Goal: Information Seeking & Learning: Compare options

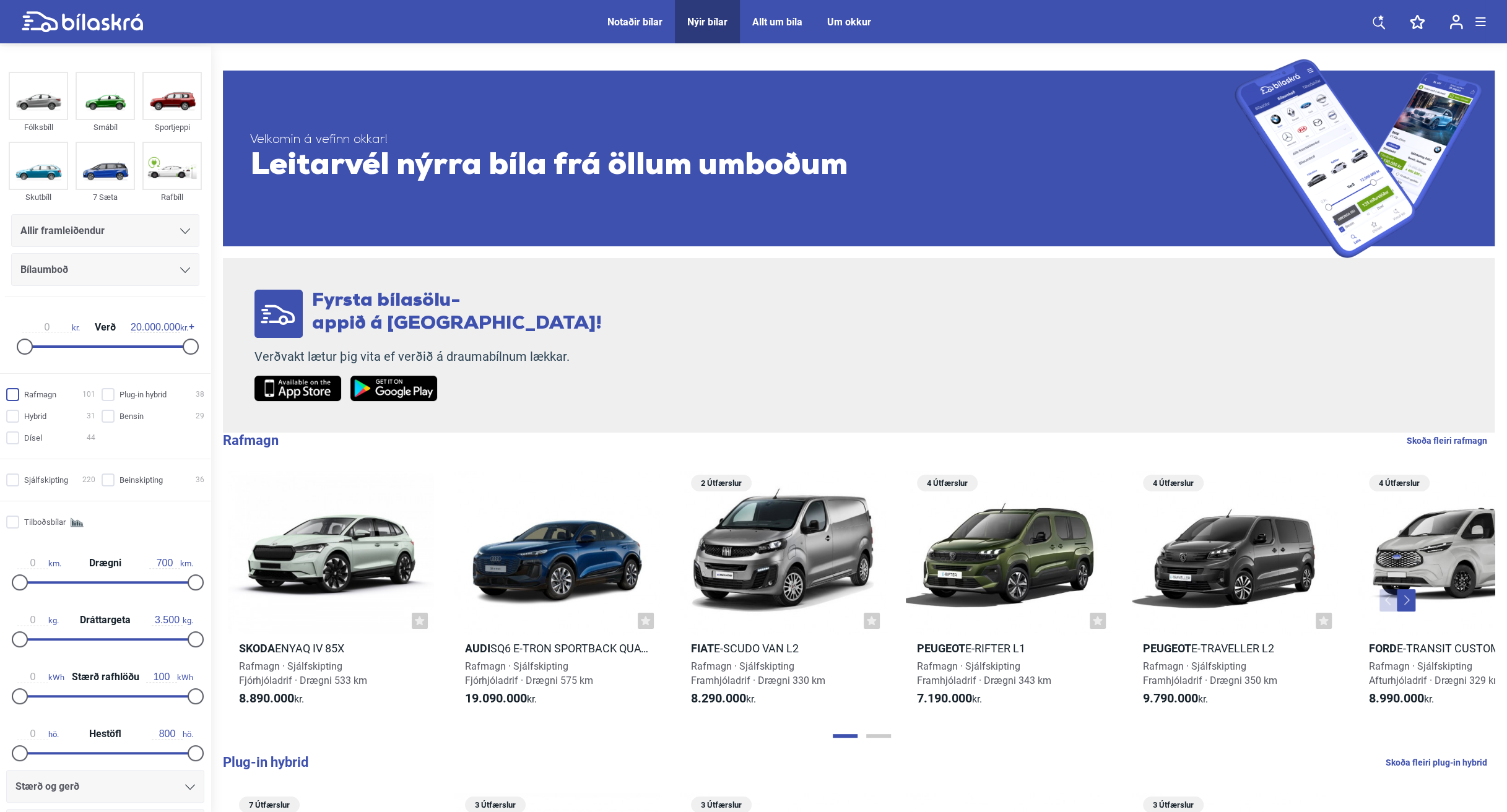
click at [20, 390] on input "Rafmagn 101" at bounding box center [52, 394] width 89 height 13
checkbox input "true"
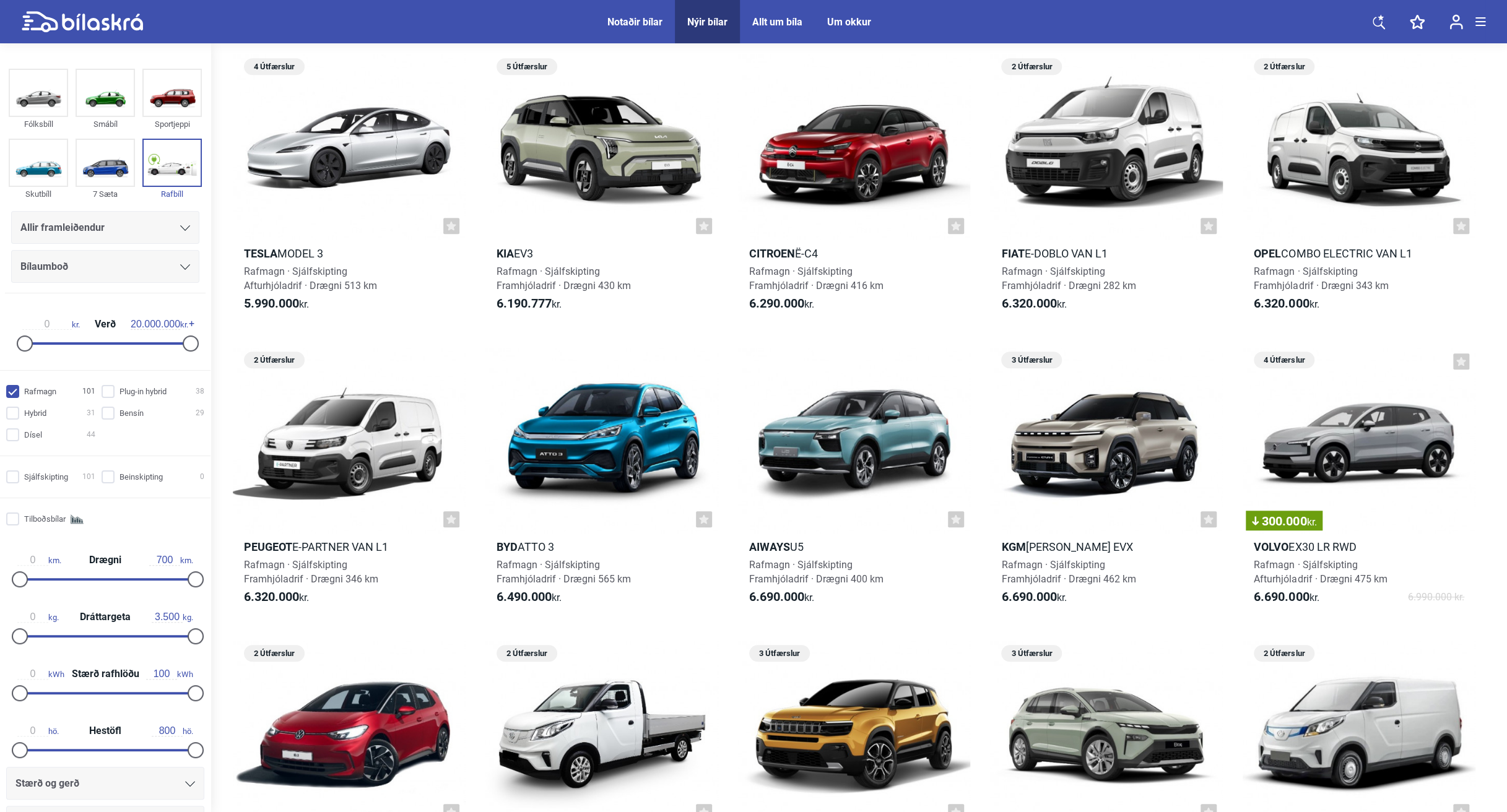
scroll to position [674, 0]
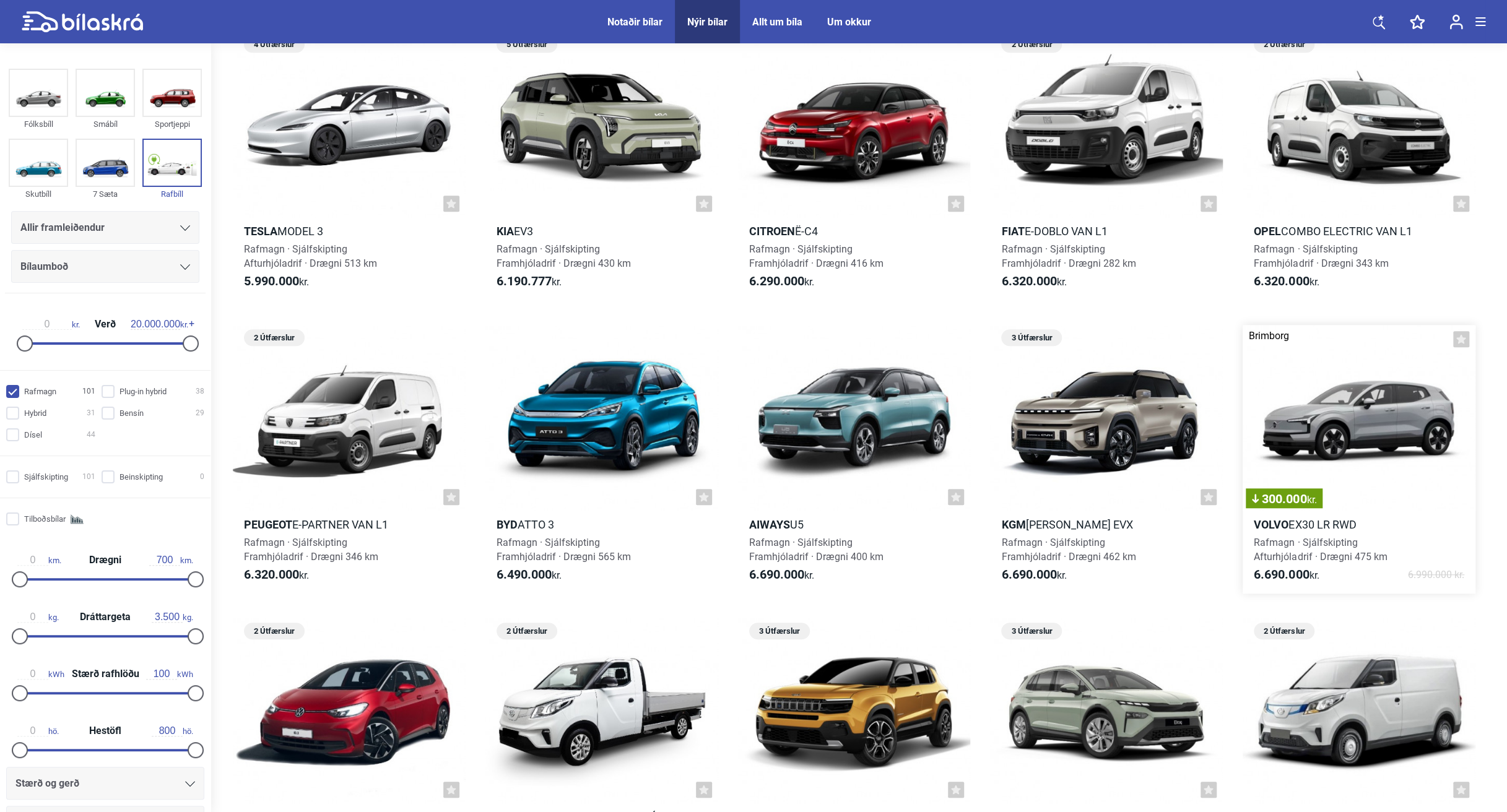
click at [882, 410] on div "300.000 kr." at bounding box center [1359, 418] width 232 height 186
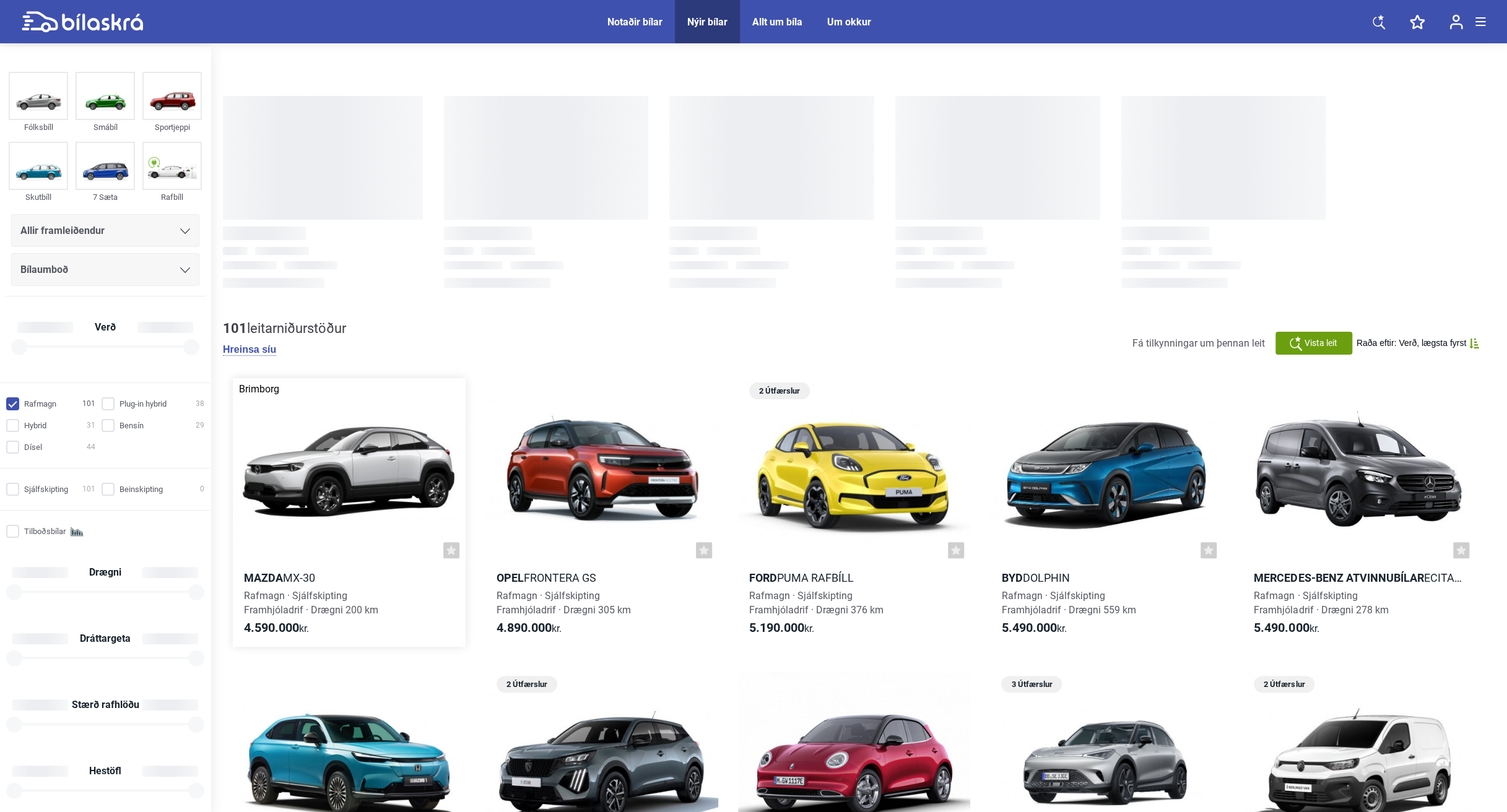
checkbox input "true"
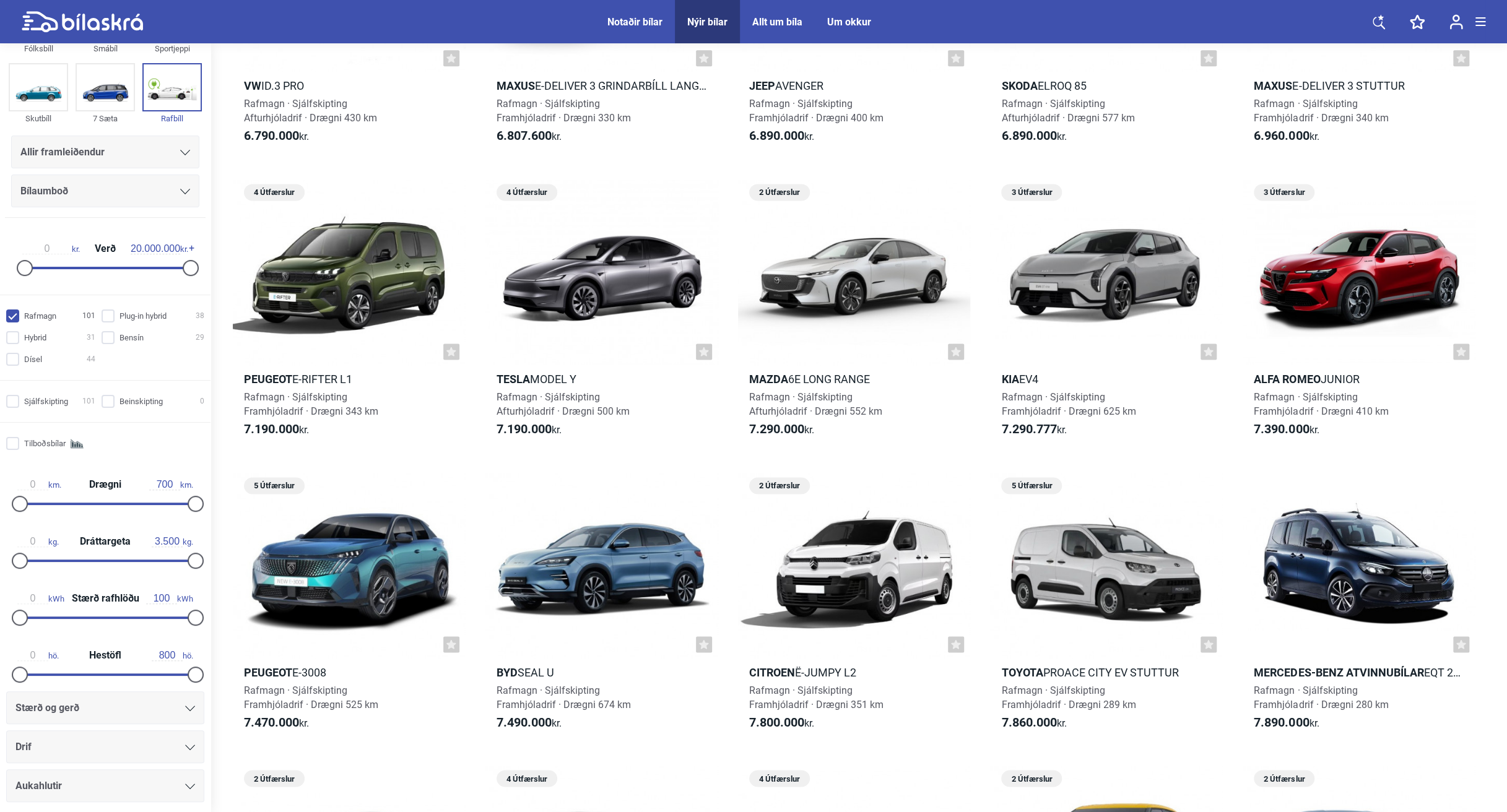
scroll to position [133, 0]
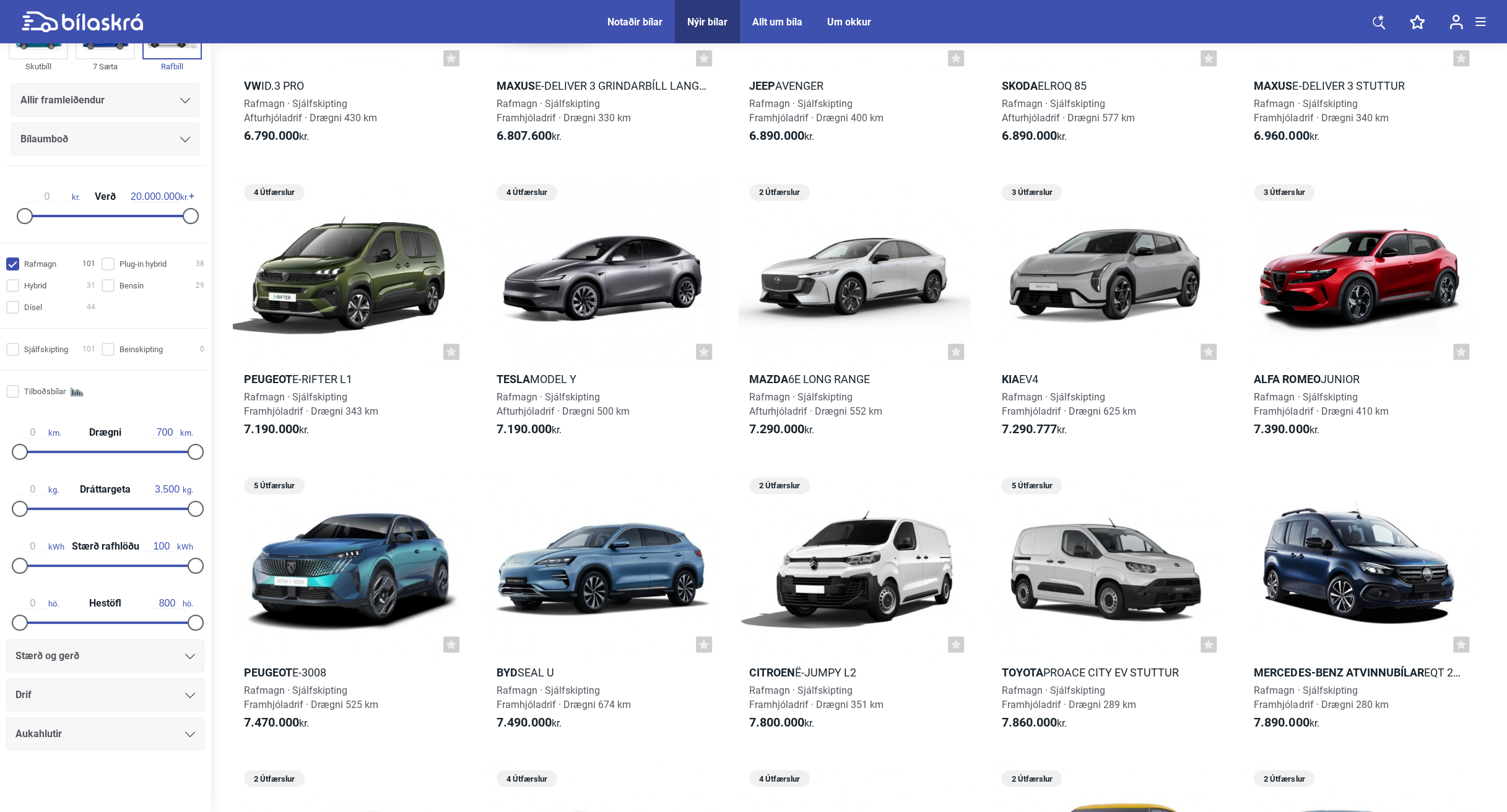
click at [188, 570] on icon at bounding box center [189, 695] width 10 height 5
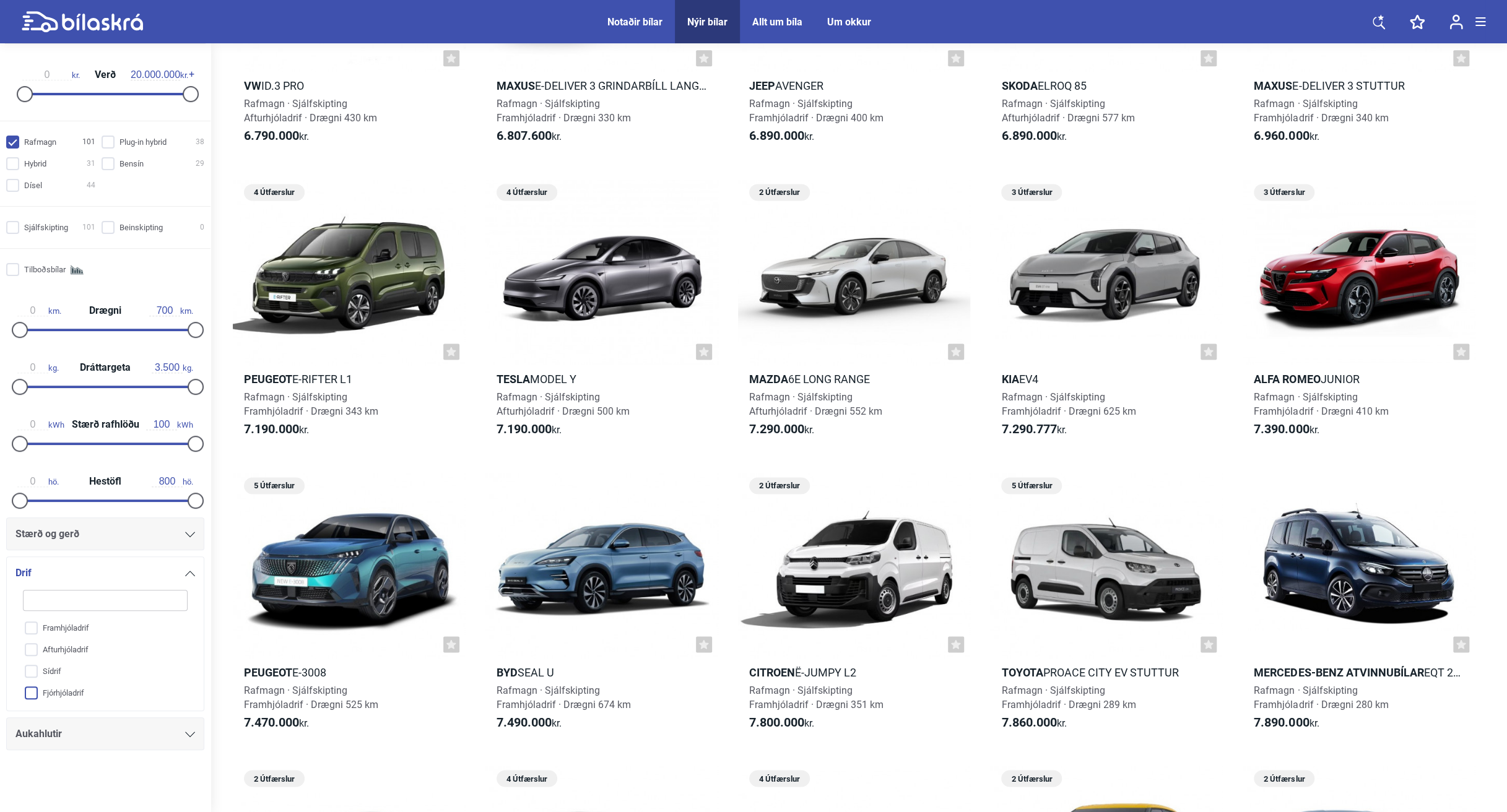
click at [31, 570] on input "Fjórhjóladrif" at bounding box center [96, 692] width 166 height 22
checkbox input "true"
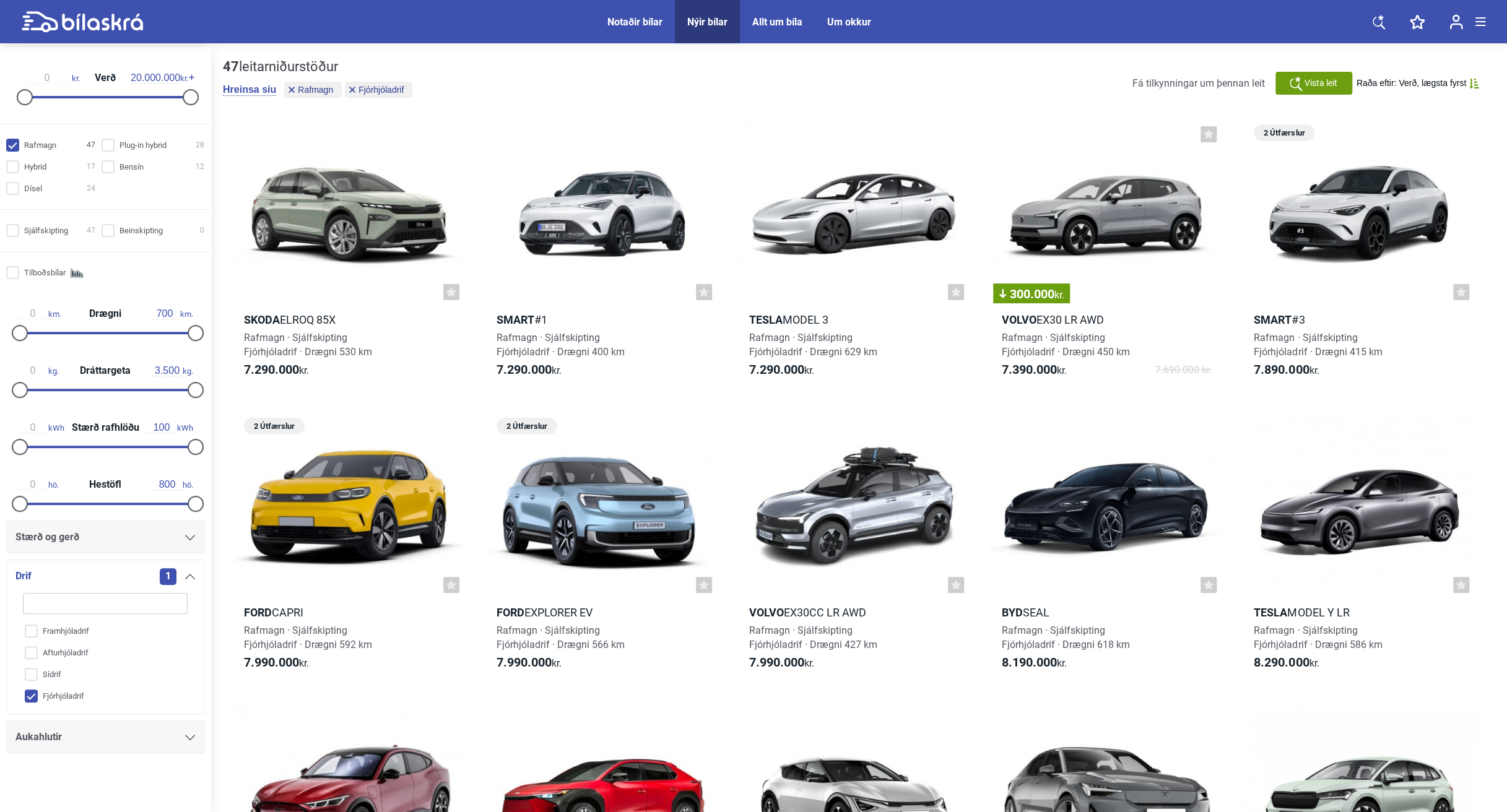
scroll to position [55, 0]
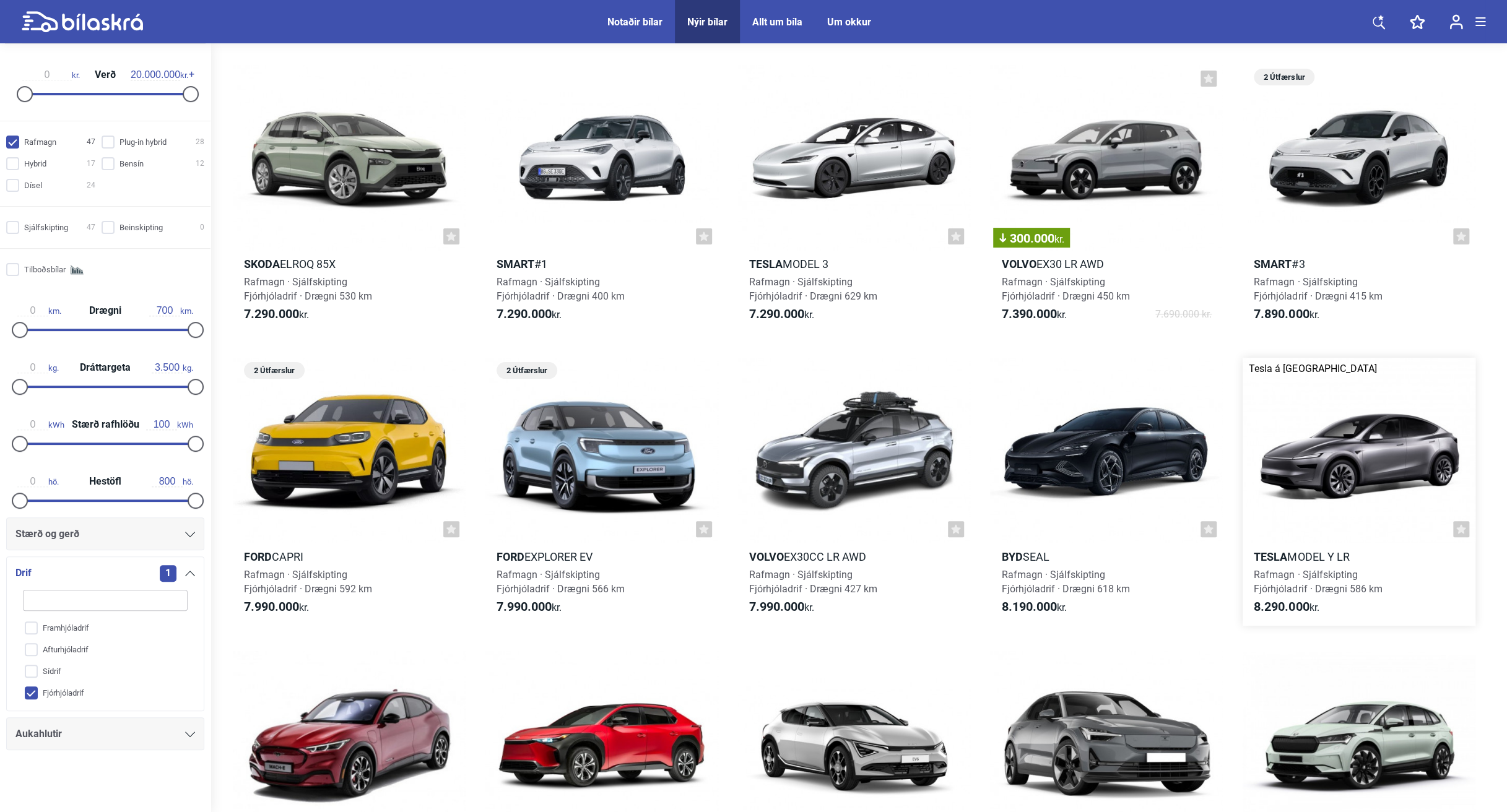
click at [882, 565] on link "Tesla á [GEOGRAPHIC_DATA] [PERSON_NAME] Model Y LR Rafmagn · Sjálfskipting Fjór…" at bounding box center [1359, 492] width 232 height 269
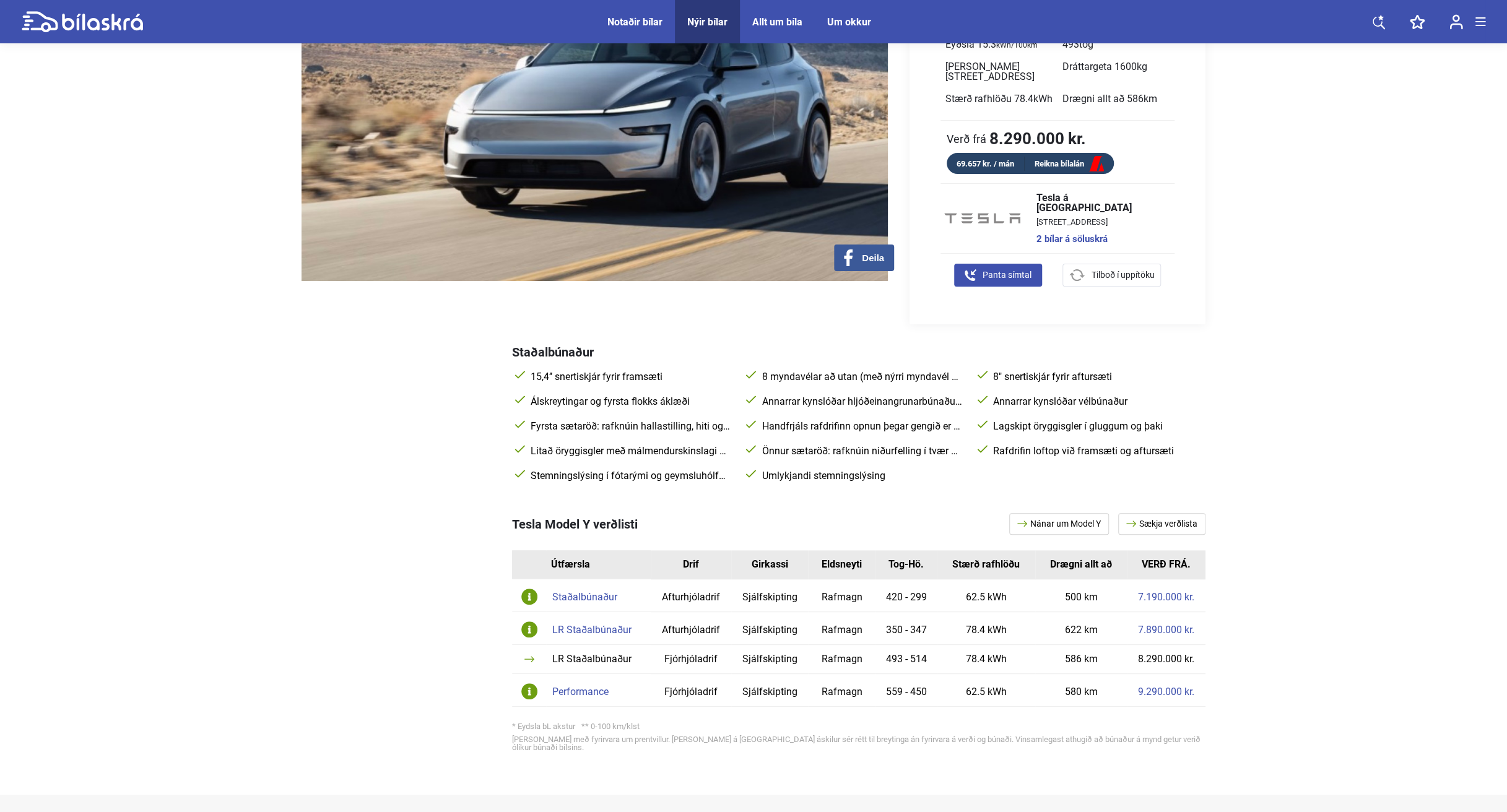
scroll to position [281, 0]
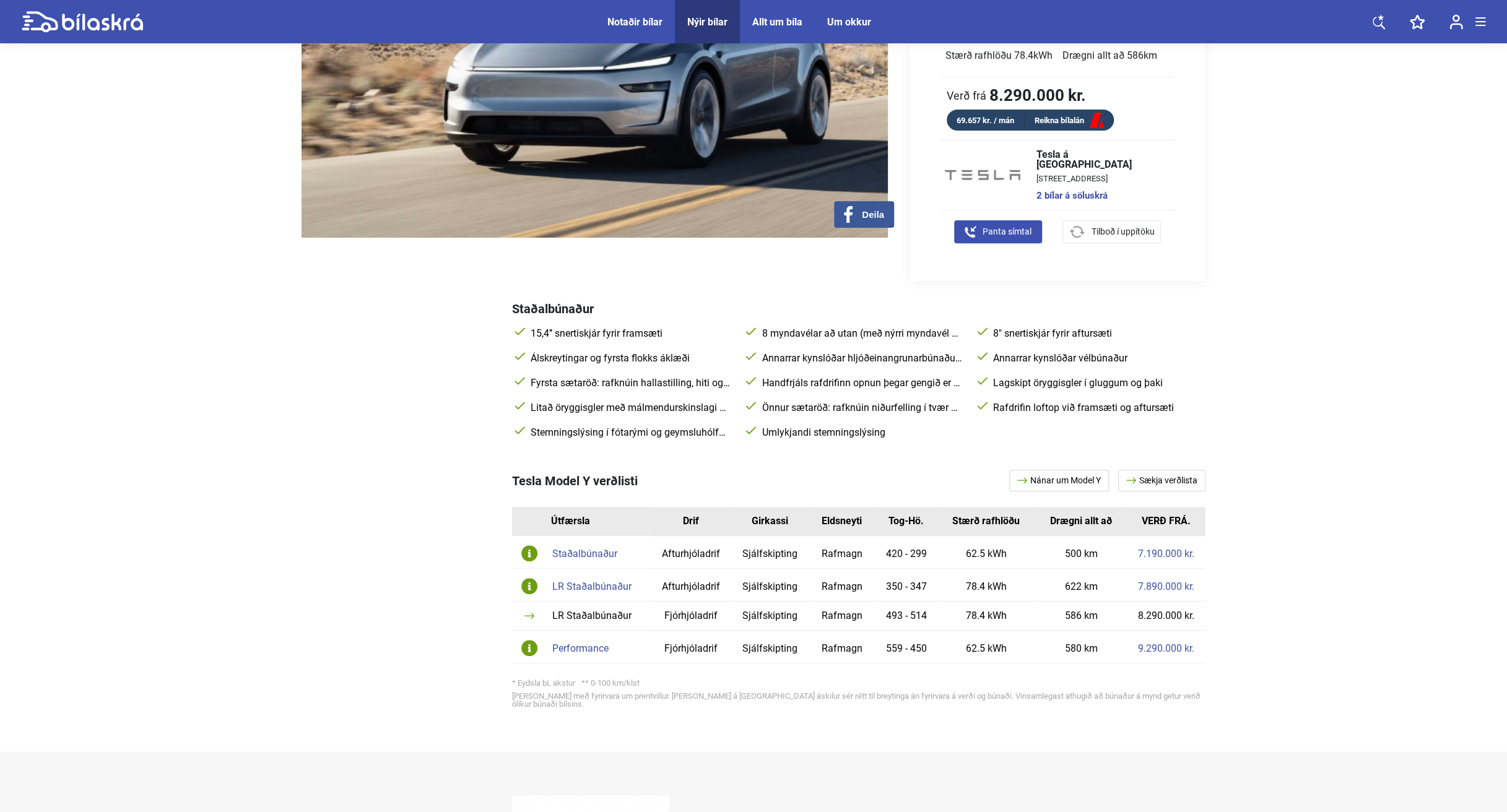
click at [573, 570] on div "Performance" at bounding box center [598, 647] width 92 height 10
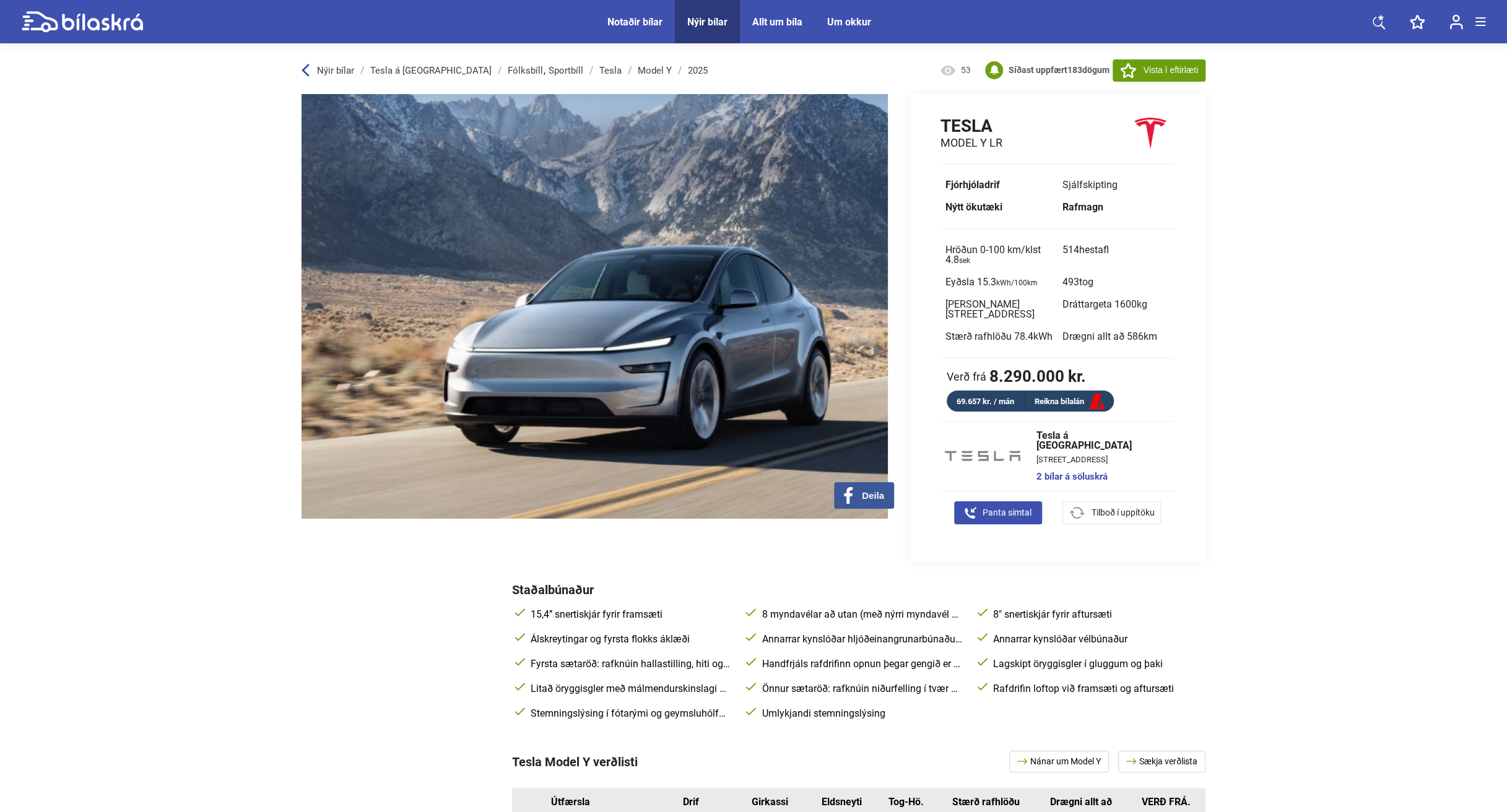
click at [700, 22] on div "Nýir bílar" at bounding box center [707, 23] width 40 height 12
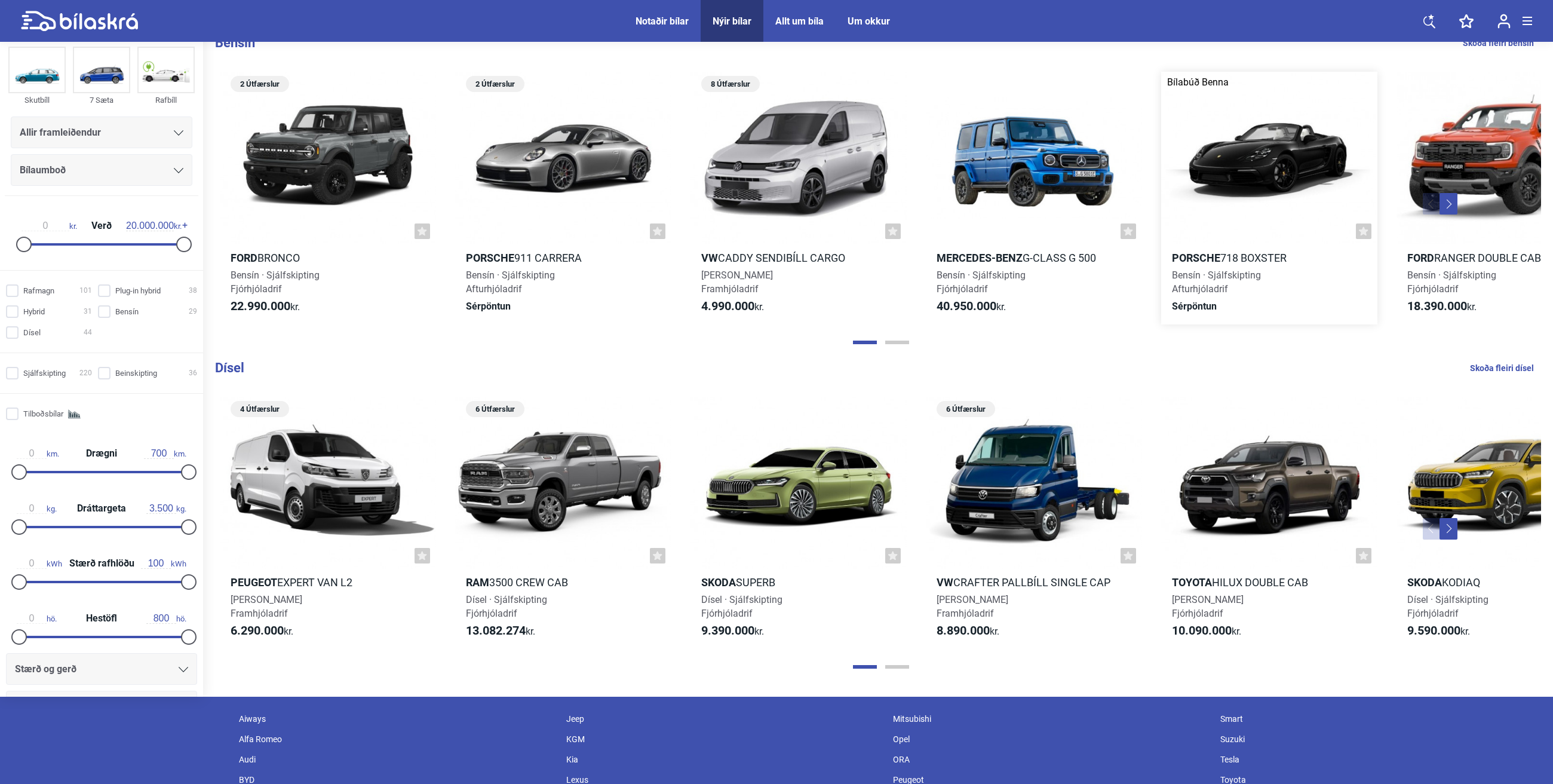
scroll to position [1357, 0]
click at [851, 551] on button "Page 2" at bounding box center [897, 666] width 24 height 3
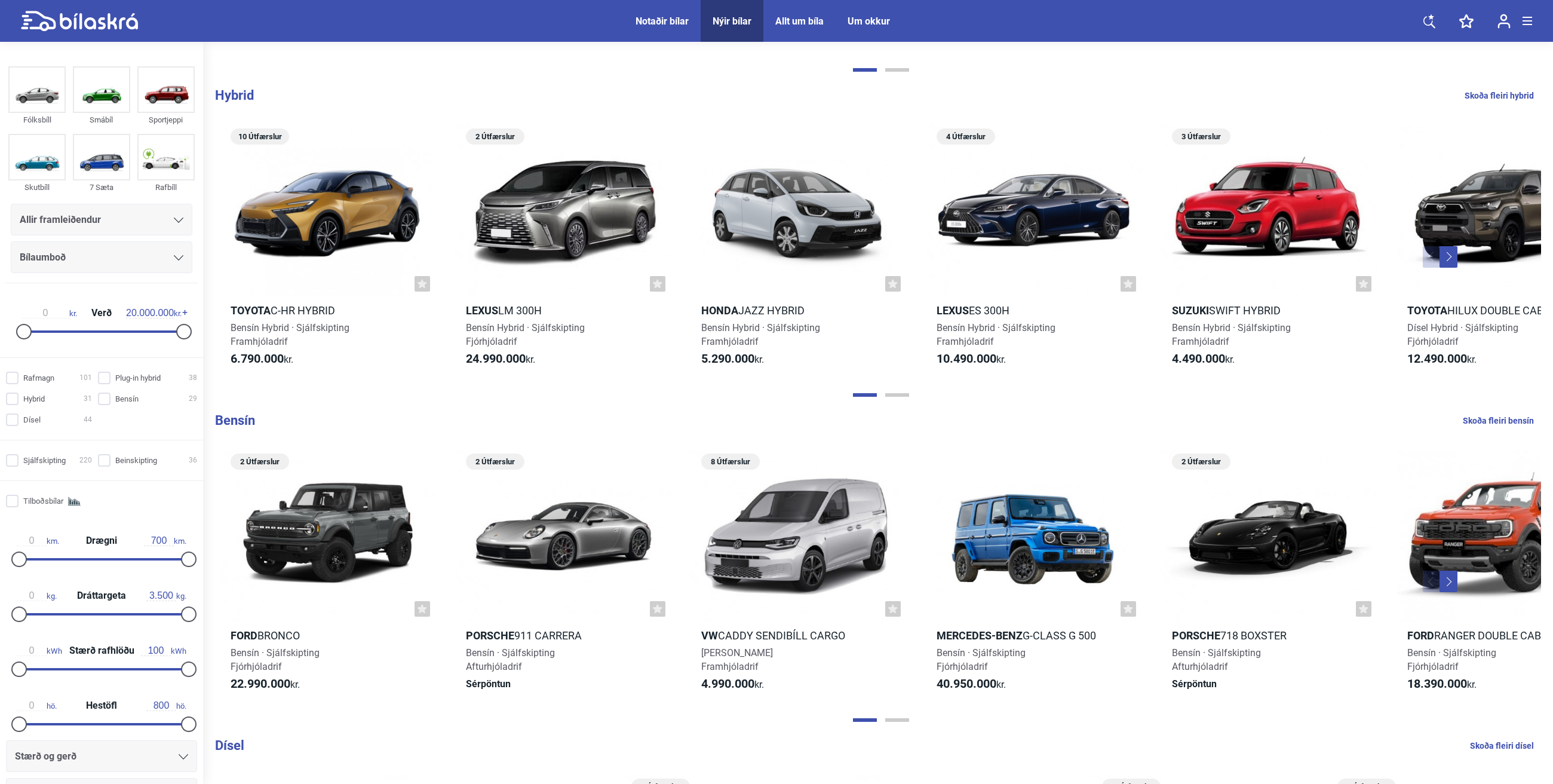
scroll to position [977, 0]
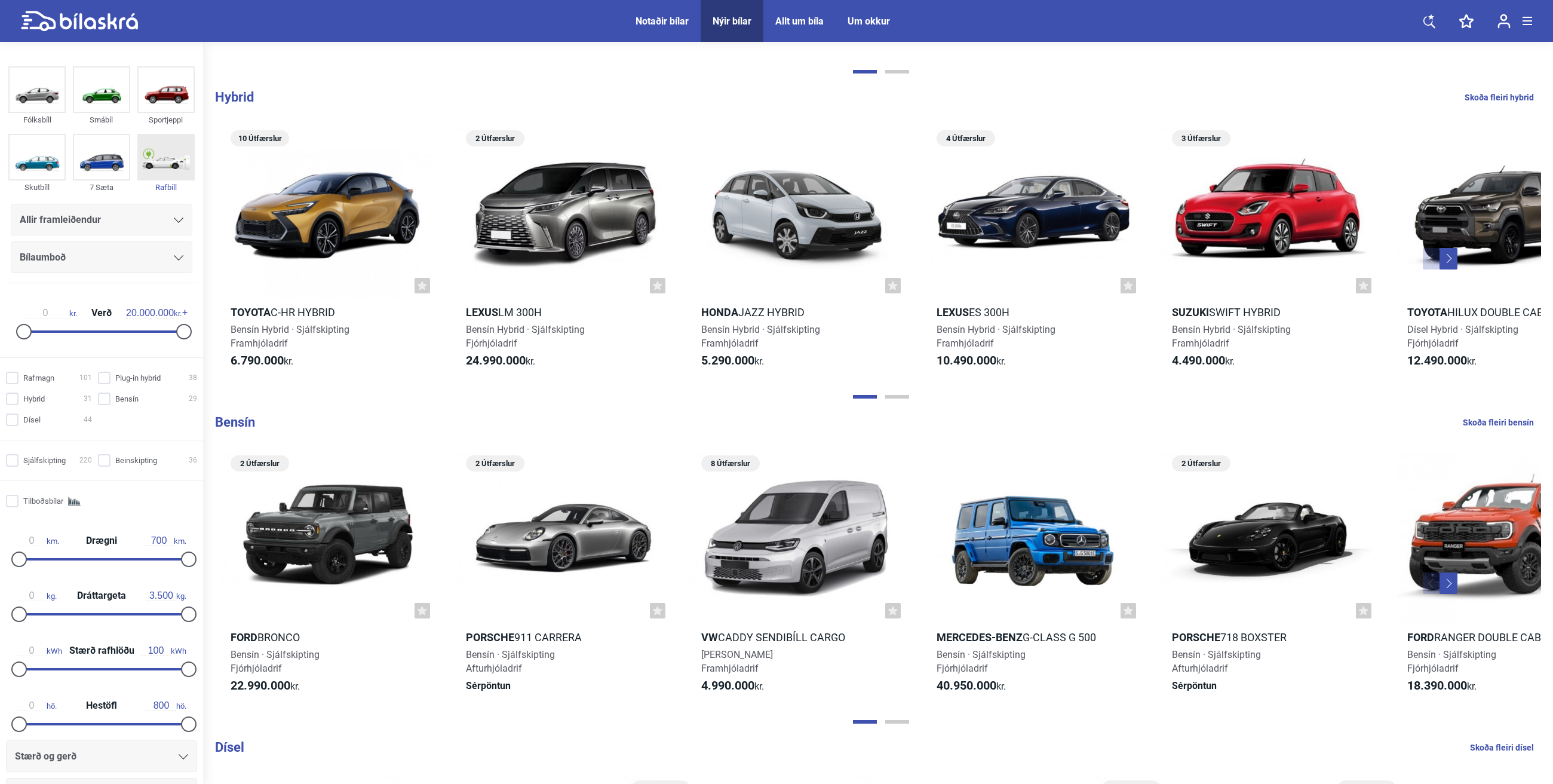
click at [172, 156] on img at bounding box center [167, 156] width 55 height 44
checkbox input "true"
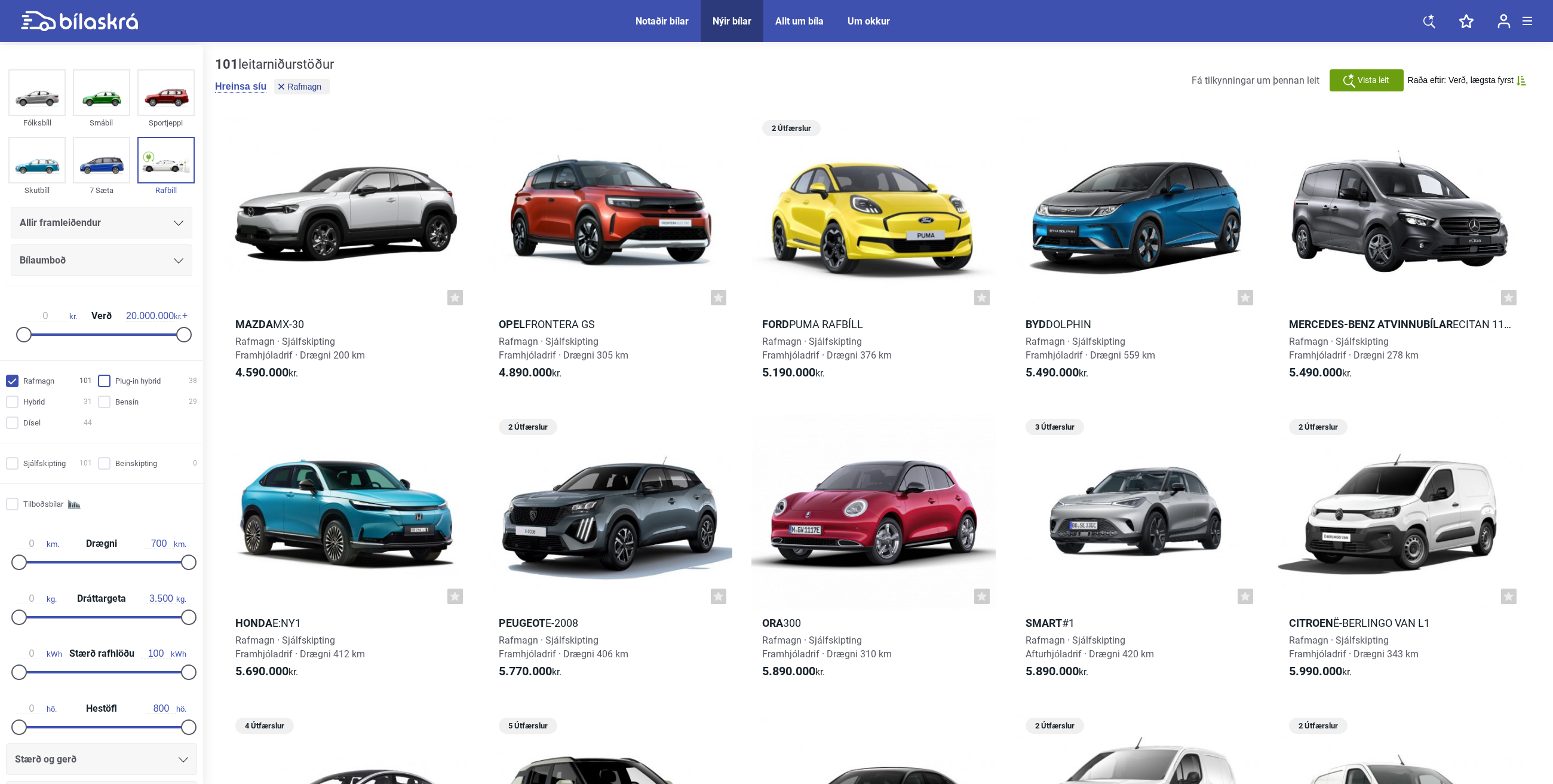
click at [107, 382] on input "Plug-in hybrid 38" at bounding box center [149, 381] width 100 height 13
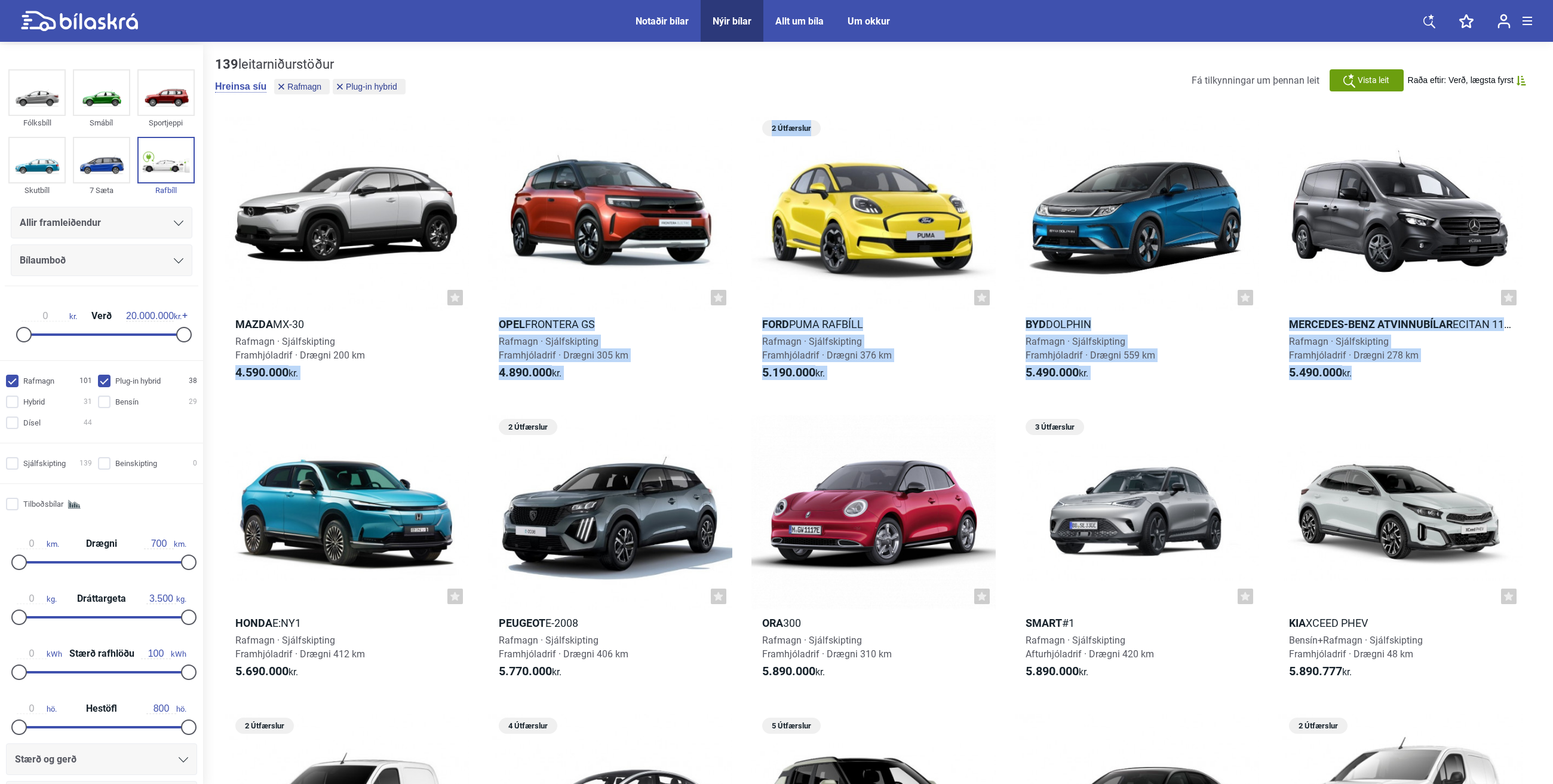
drag, startPoint x: 203, startPoint y: 388, endPoint x: 209, endPoint y: 508, distance: 120.1
drag, startPoint x: 209, startPoint y: 508, endPoint x: 130, endPoint y: 377, distance: 153.0
click at [130, 377] on input "Plug-in hybrid 38" at bounding box center [149, 381] width 100 height 13
click at [121, 379] on input "Plug-in hybrid 38" at bounding box center [149, 381] width 100 height 13
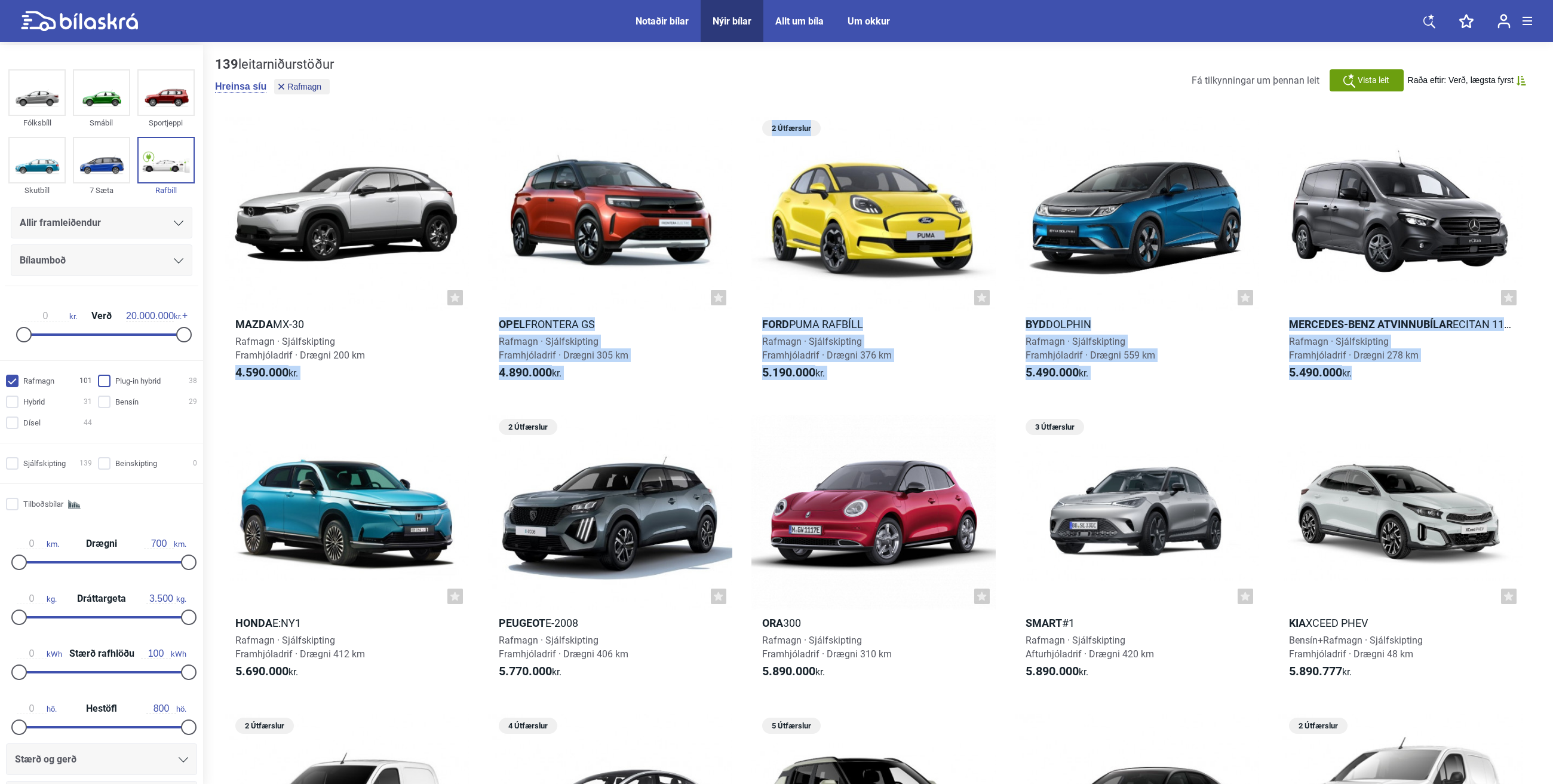
checkbox input "true"
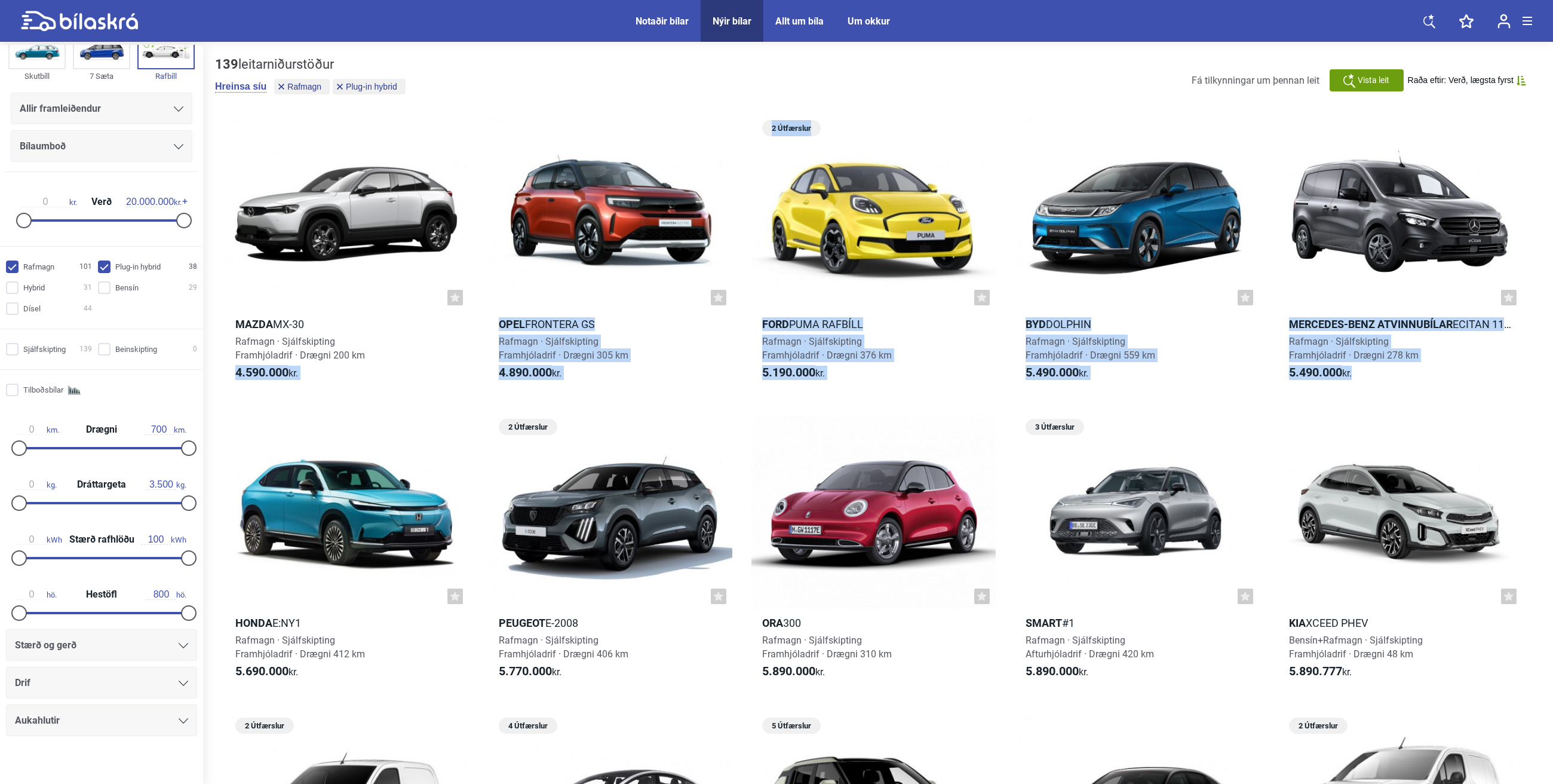
scroll to position [128, 0]
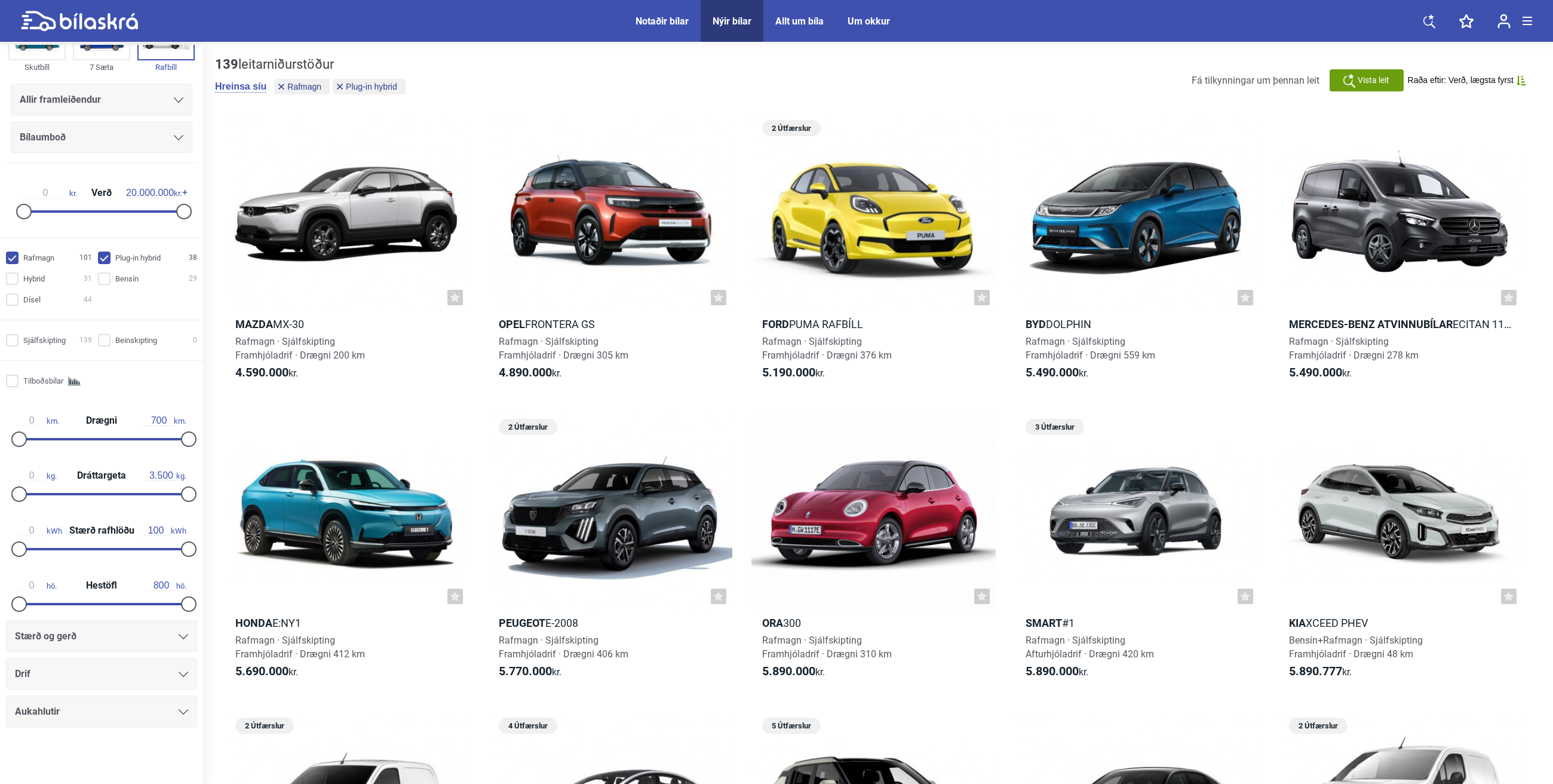
click at [178, 551] on div at bounding box center [182, 674] width 9 height 9
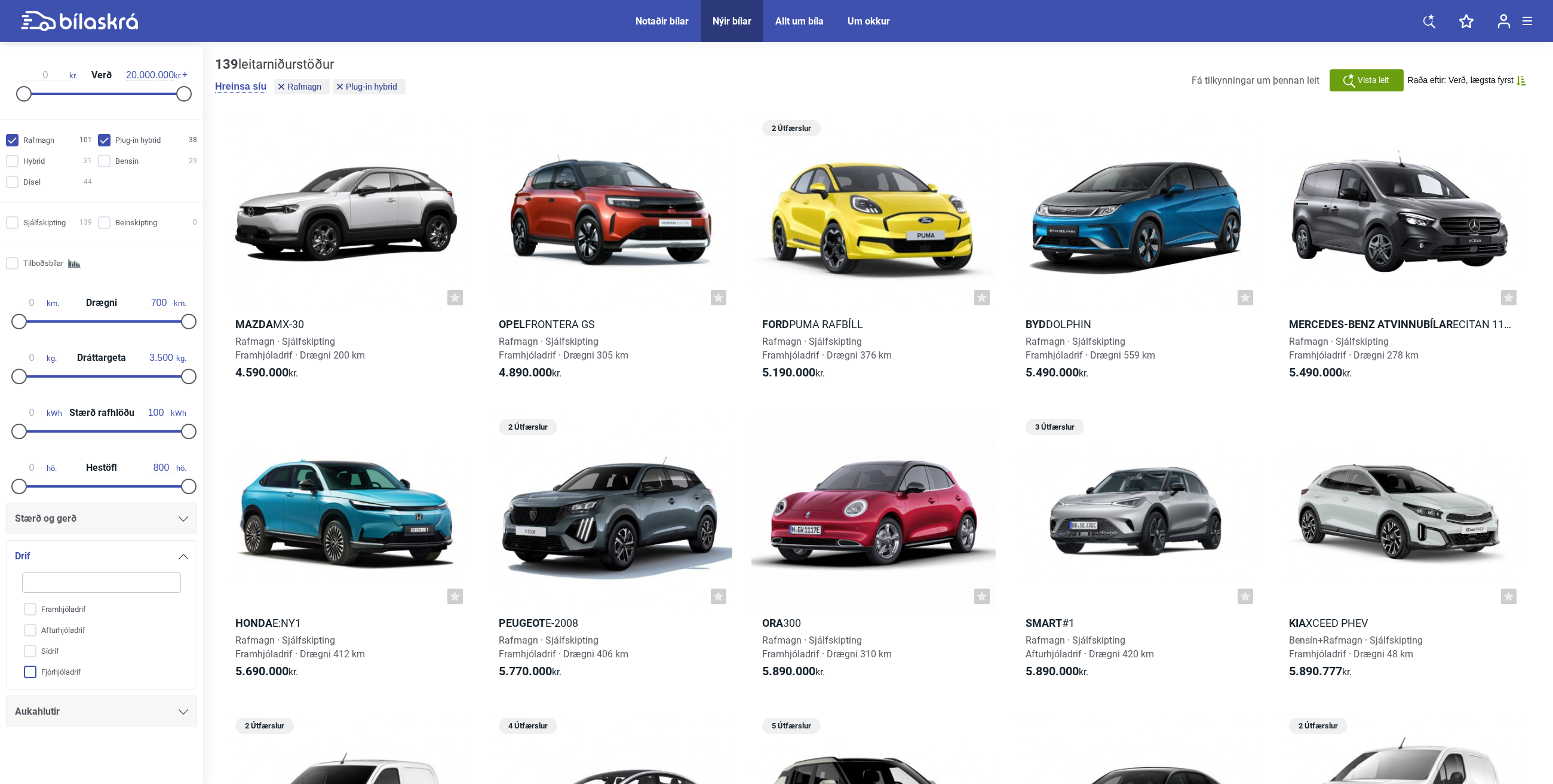
click at [30, 551] on input "Fjórhjóladrif" at bounding box center [93, 672] width 160 height 21
checkbox input "true"
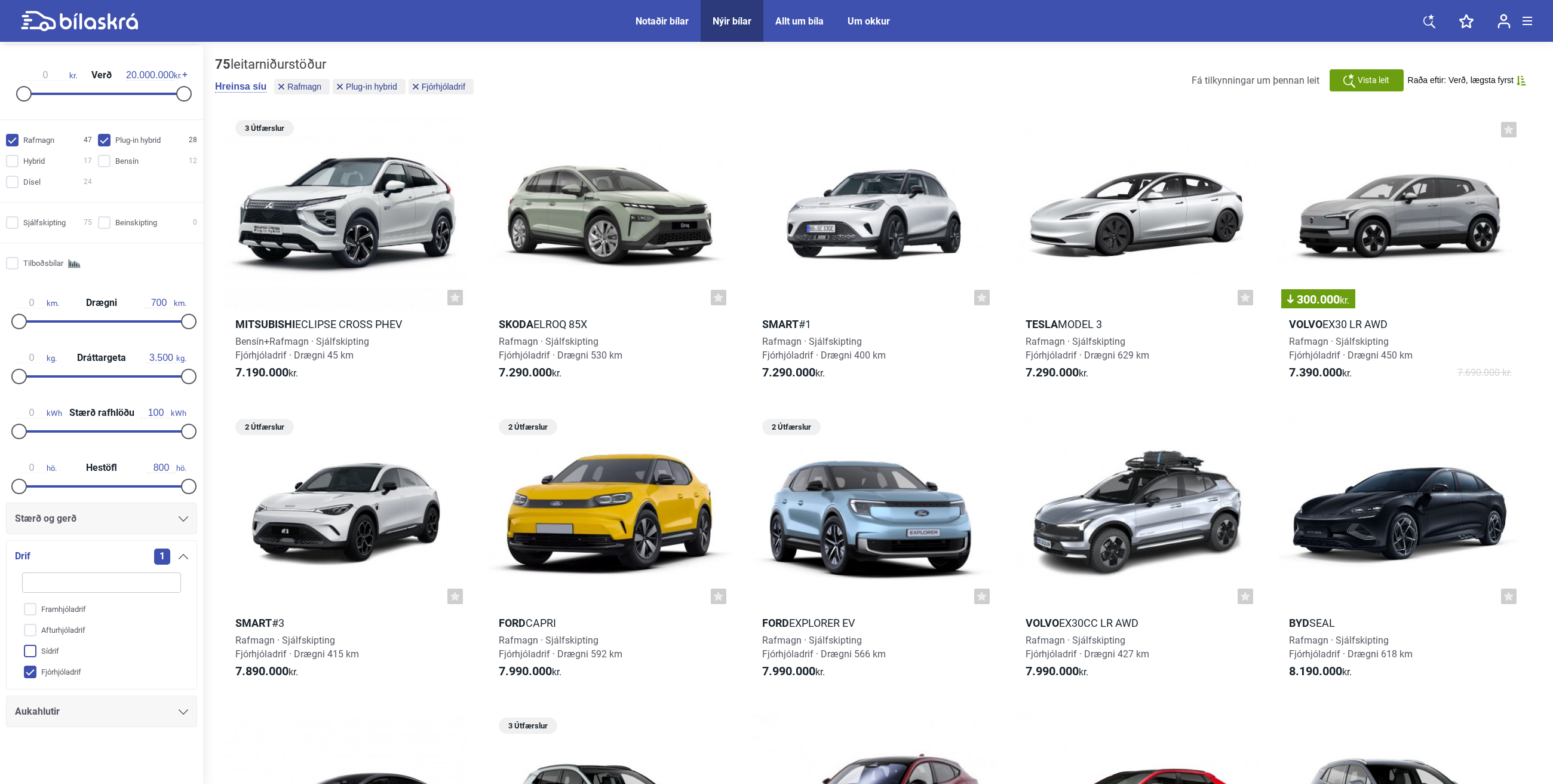
click at [30, 551] on input "Sídrif" at bounding box center [93, 651] width 160 height 21
checkbox input "true"
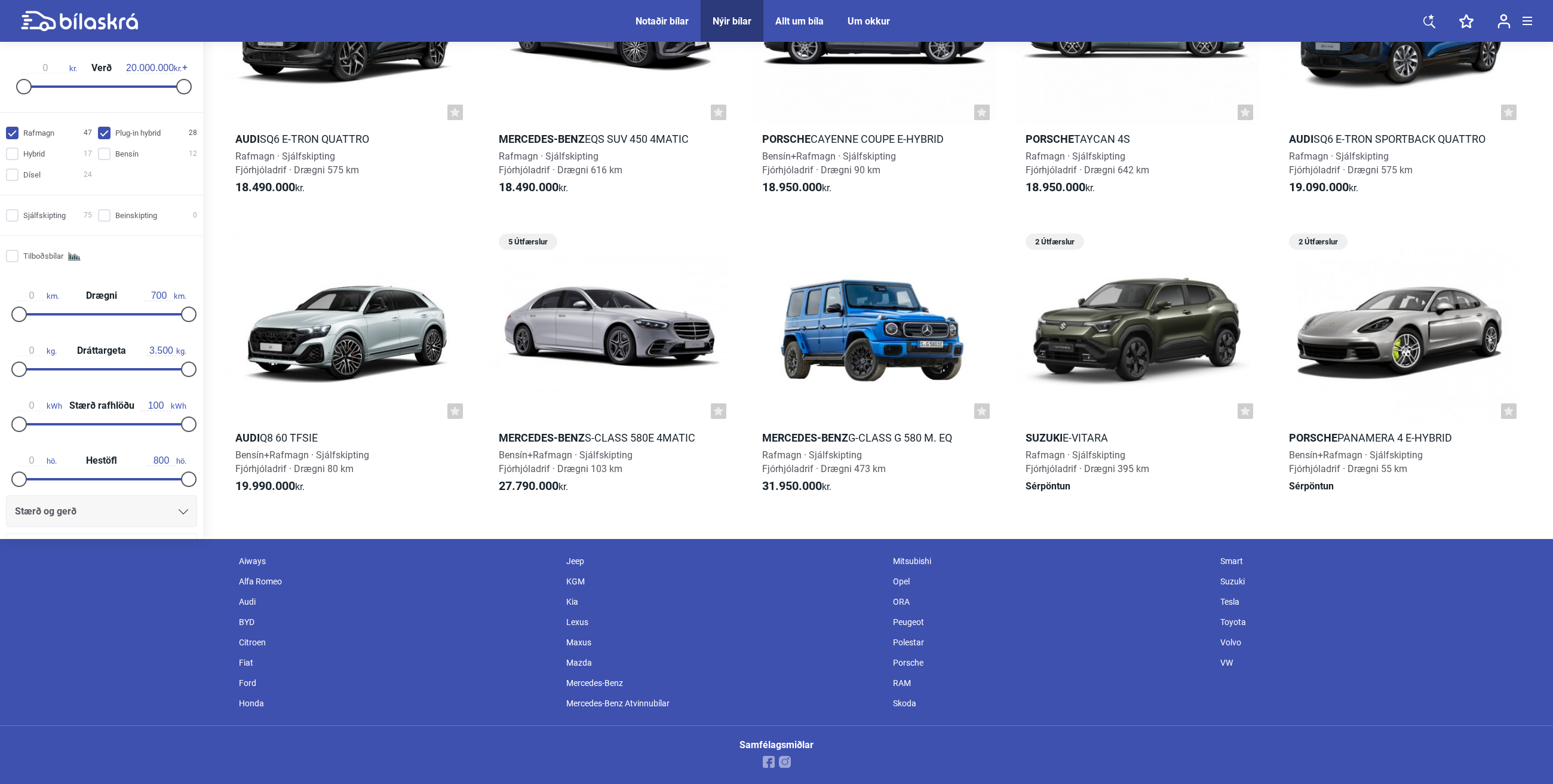
click at [13, 132] on input "Rafmagn 47" at bounding box center [50, 133] width 86 height 13
checkbox input "false"
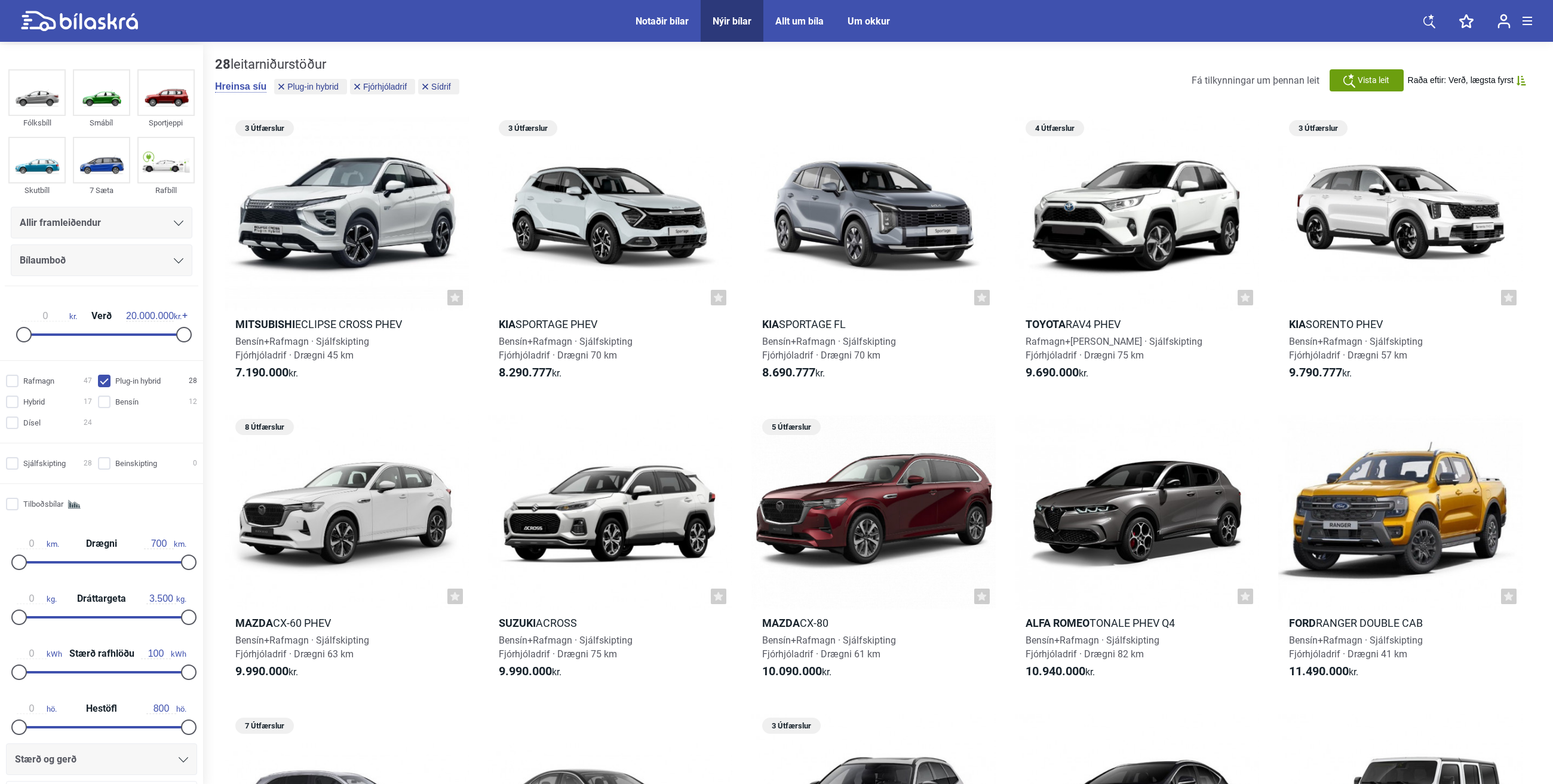
click at [106, 380] on input "Plug-in hybrid 28" at bounding box center [149, 381] width 100 height 13
checkbox input "false"
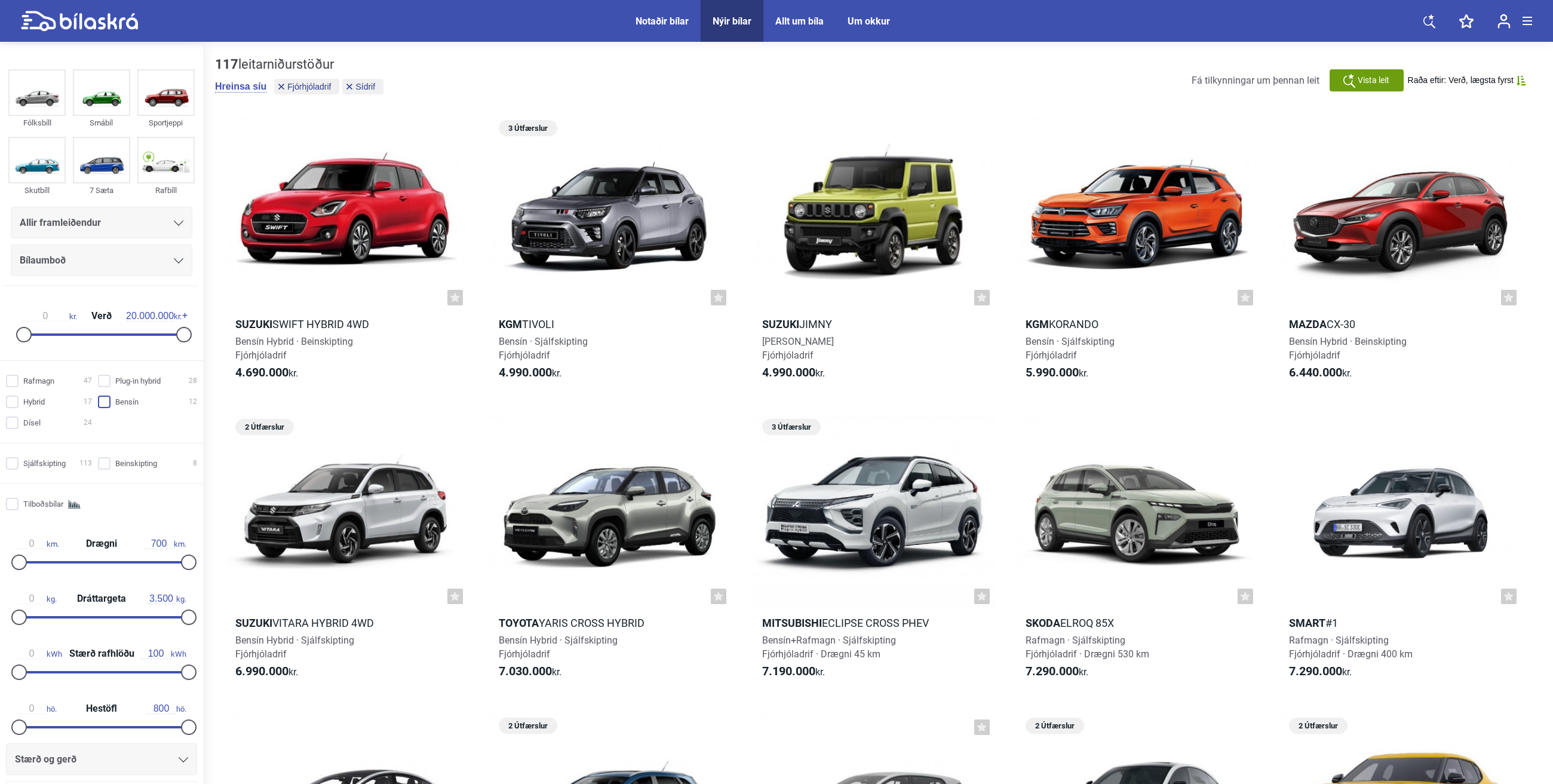
click at [104, 406] on input "Bensín 12" at bounding box center [149, 402] width 100 height 13
checkbox input "true"
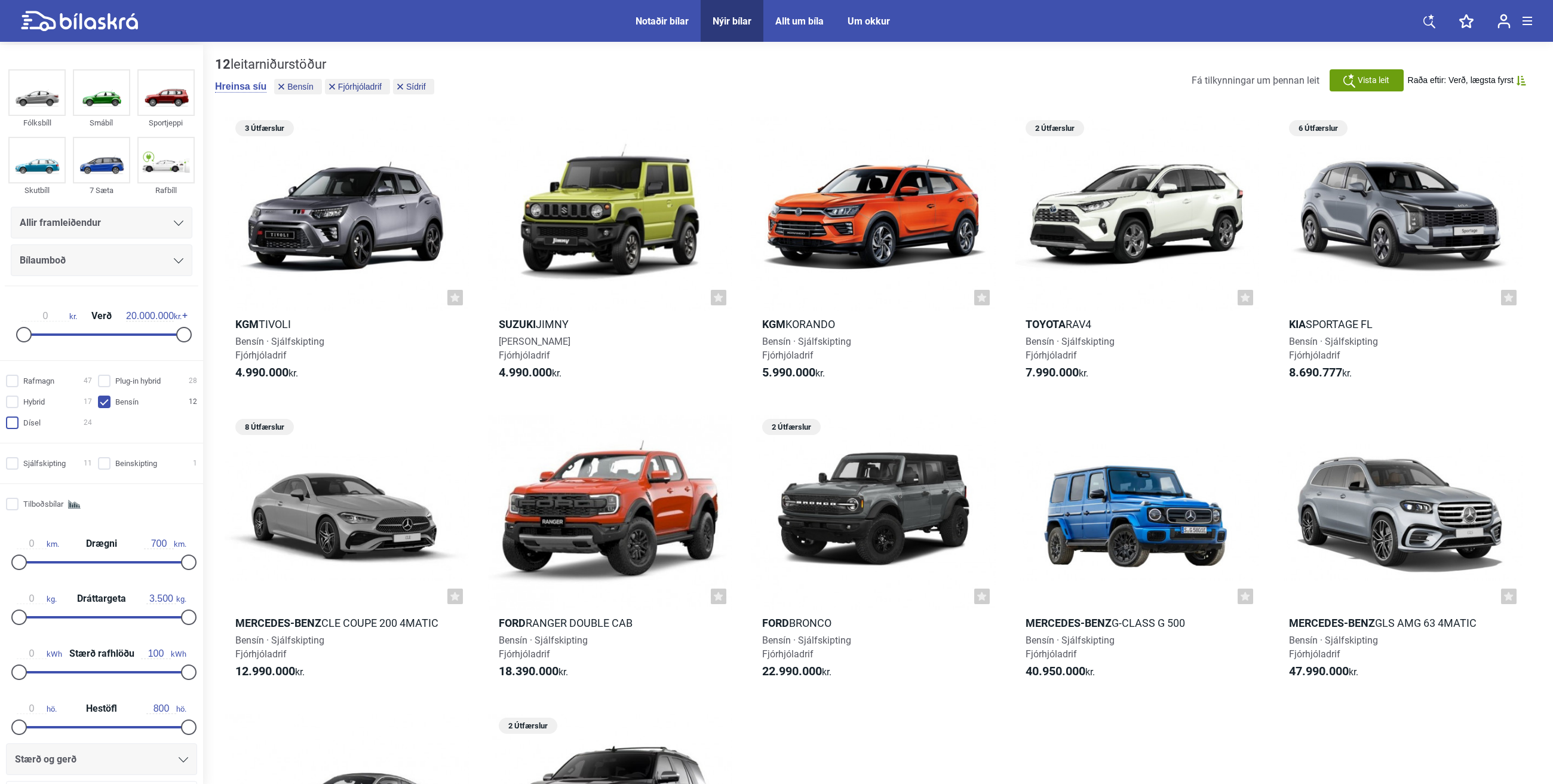
click at [13, 424] on input "Dísel 24" at bounding box center [50, 423] width 86 height 13
checkbox input "true"
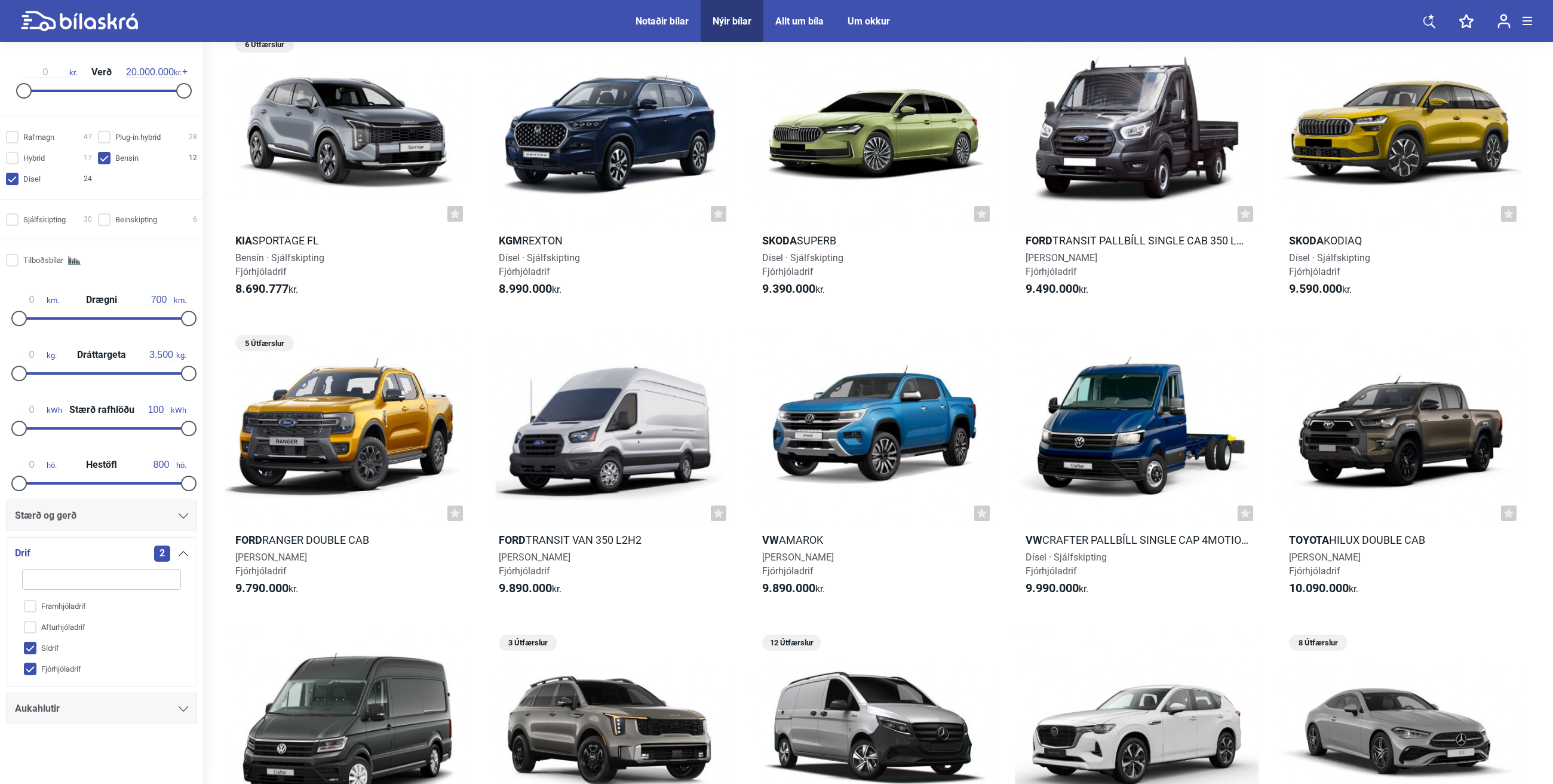
scroll to position [380, 0]
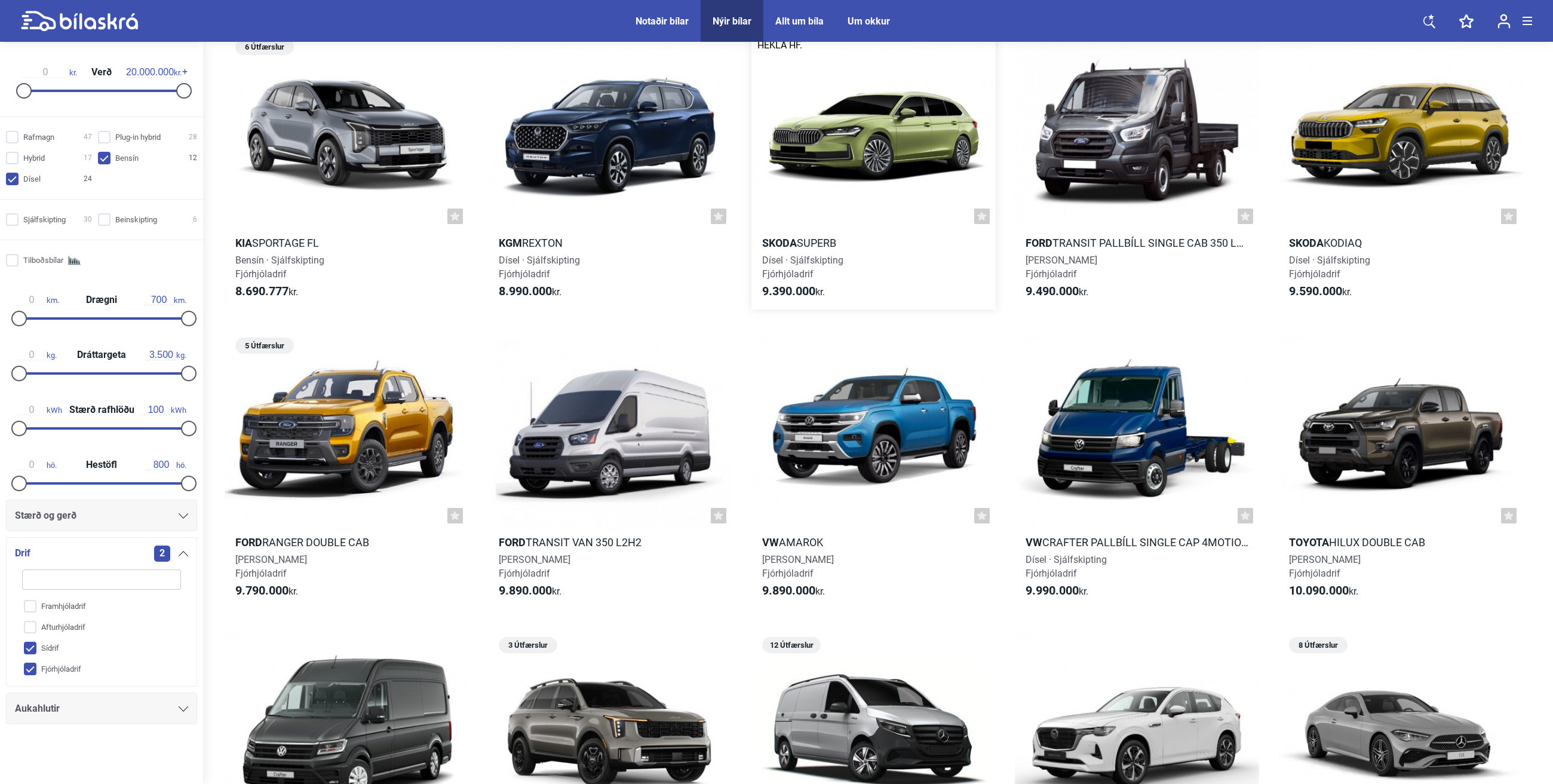
drag, startPoint x: 874, startPoint y: 432, endPoint x: 919, endPoint y: 257, distance: 180.7
click at [851, 257] on div "Dísel · Sjálfskipting Fjórhjóladrif" at bounding box center [874, 267] width 244 height 28
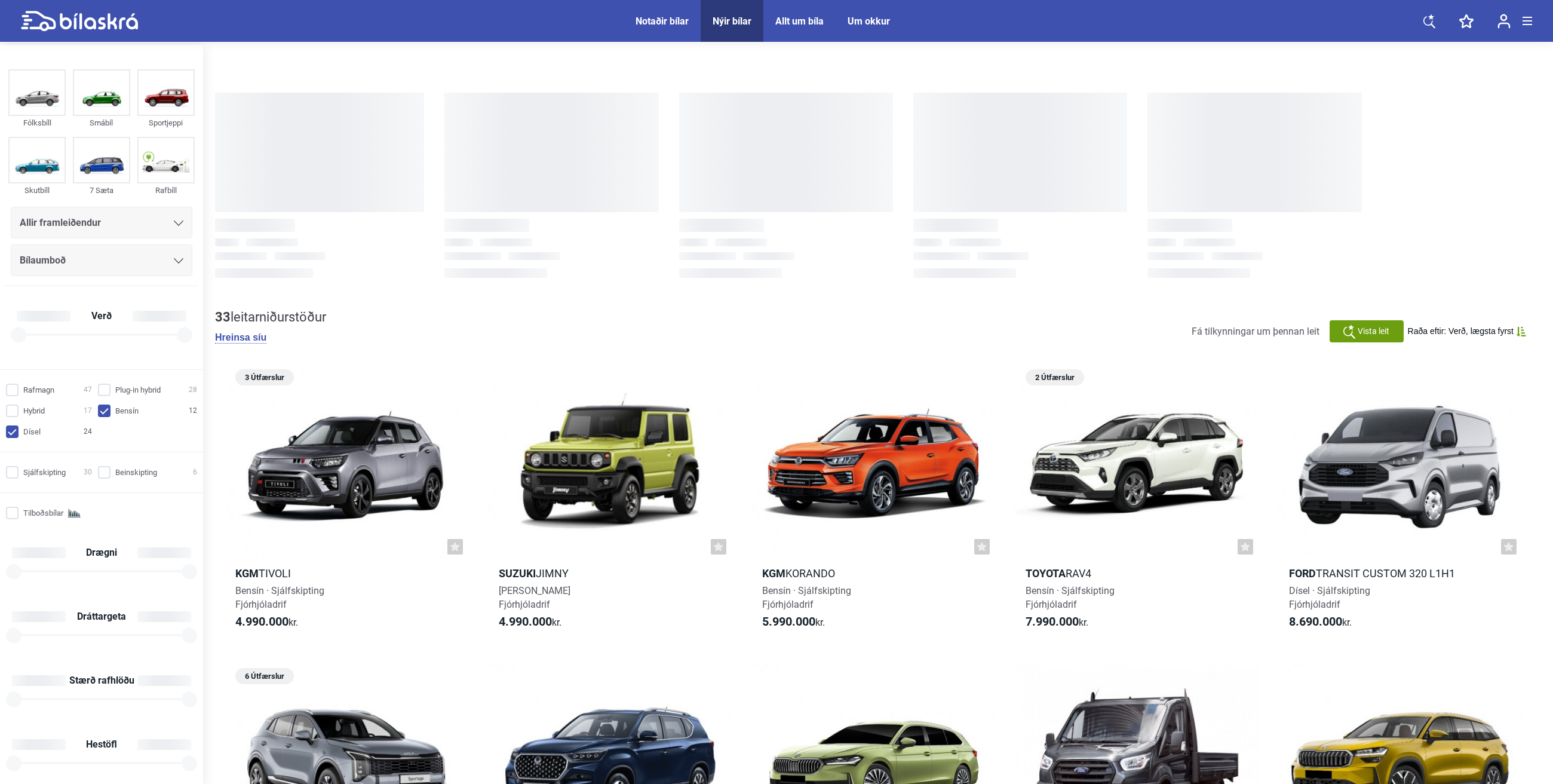
checkbox input "true"
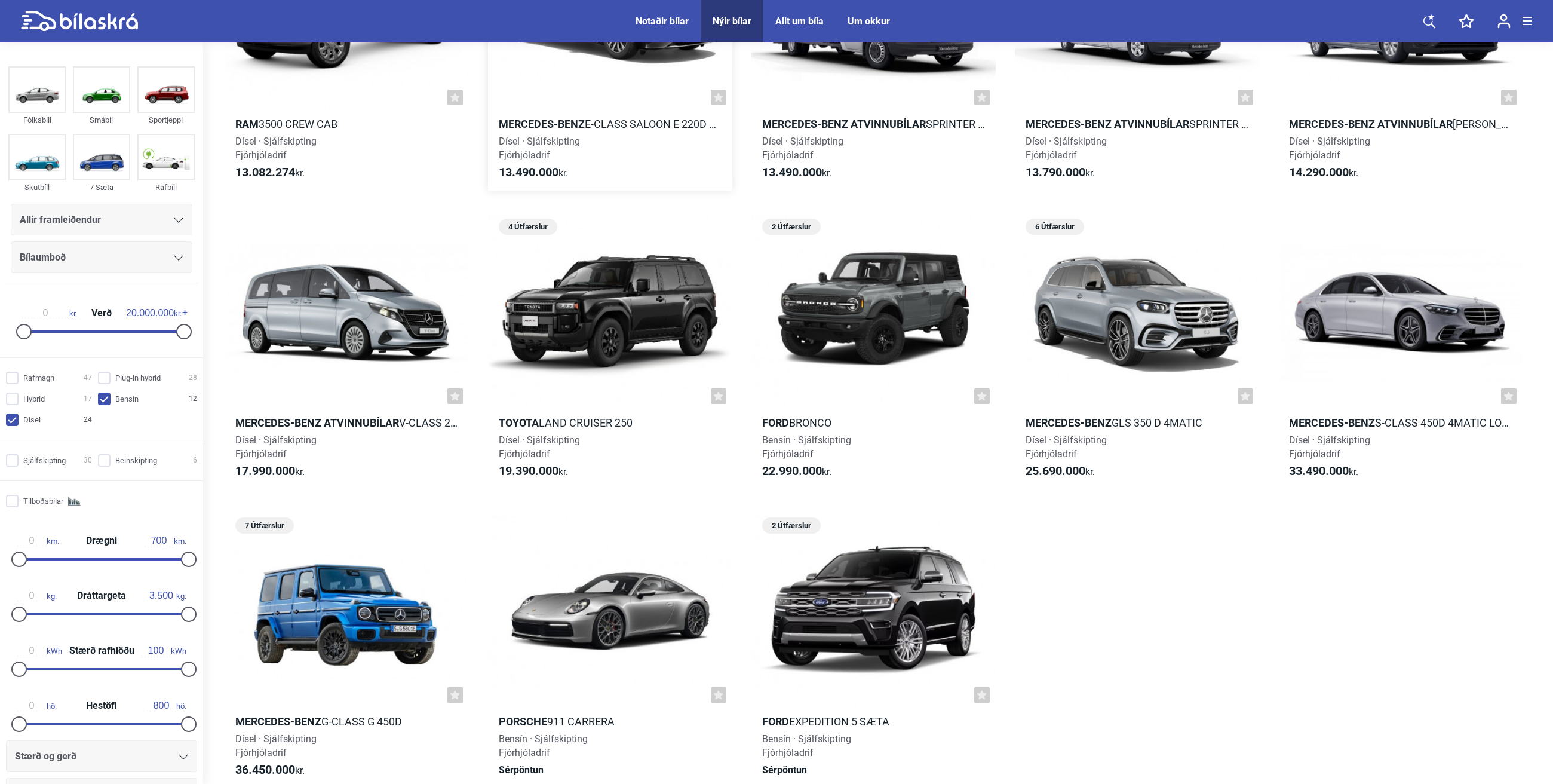
scroll to position [1412, 0]
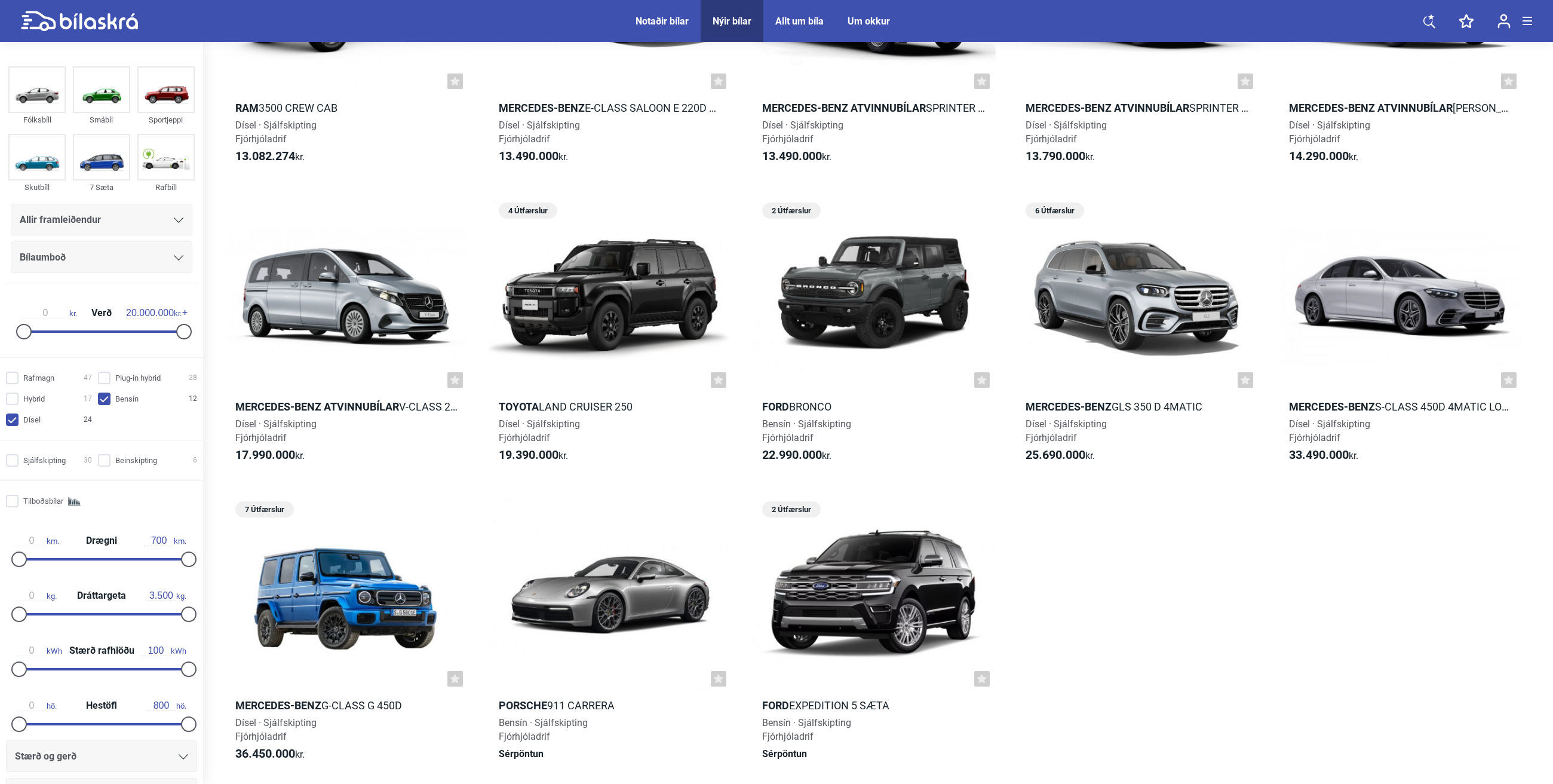
drag, startPoint x: 509, startPoint y: 403, endPoint x: 1112, endPoint y: 559, distance: 622.9
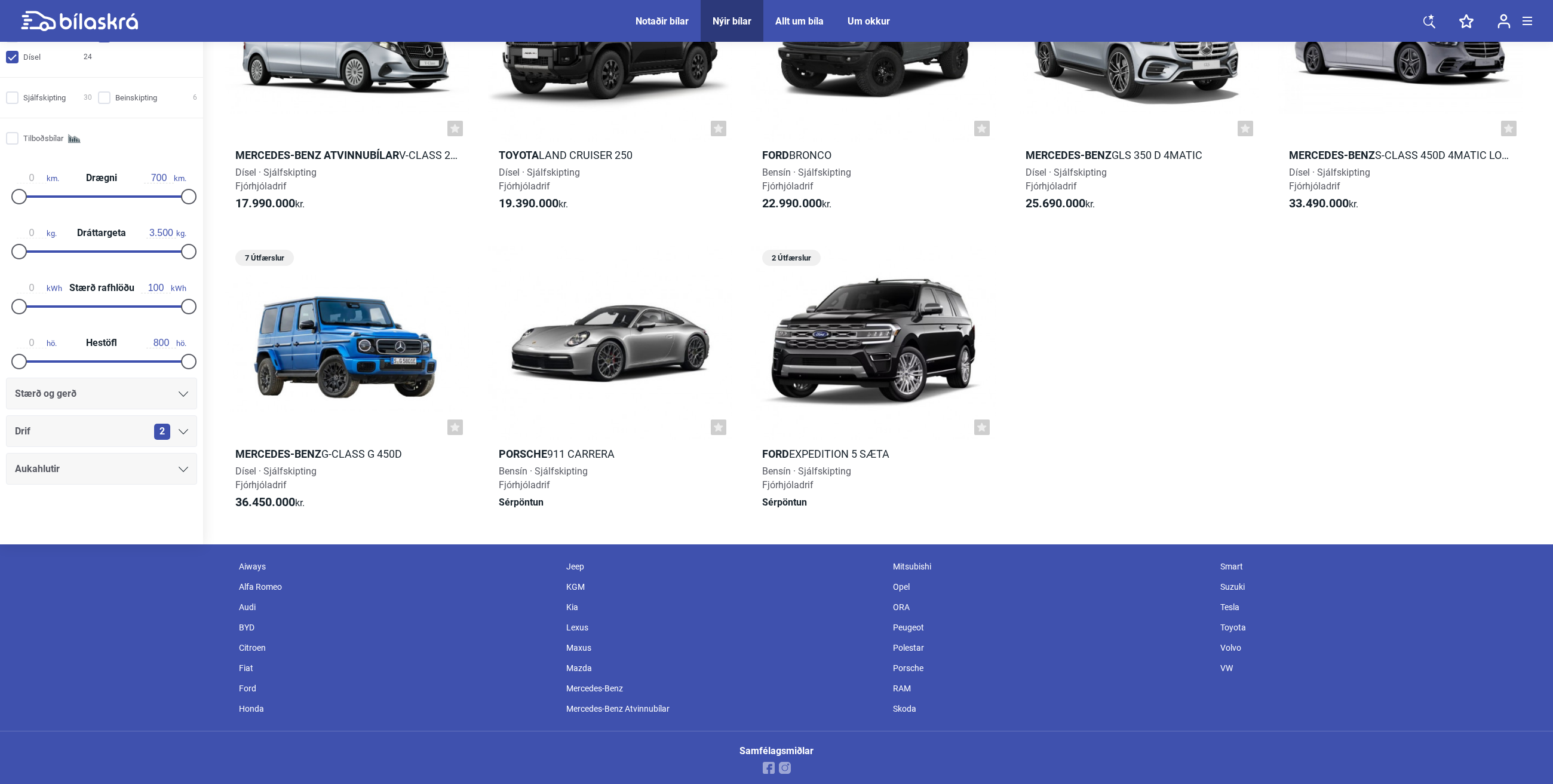
scroll to position [1669, 0]
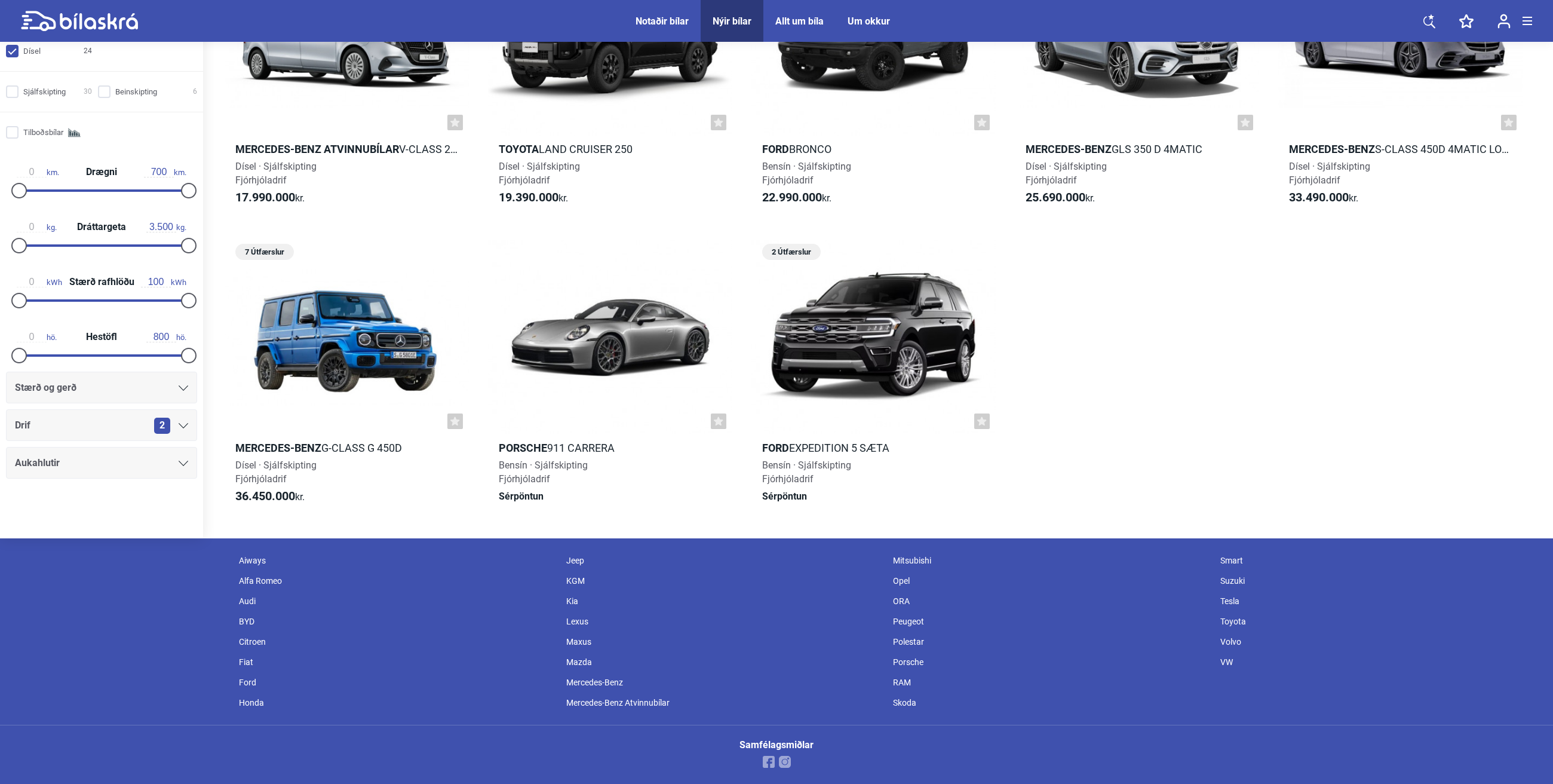
click at [178, 426] on icon at bounding box center [182, 425] width 9 height 5
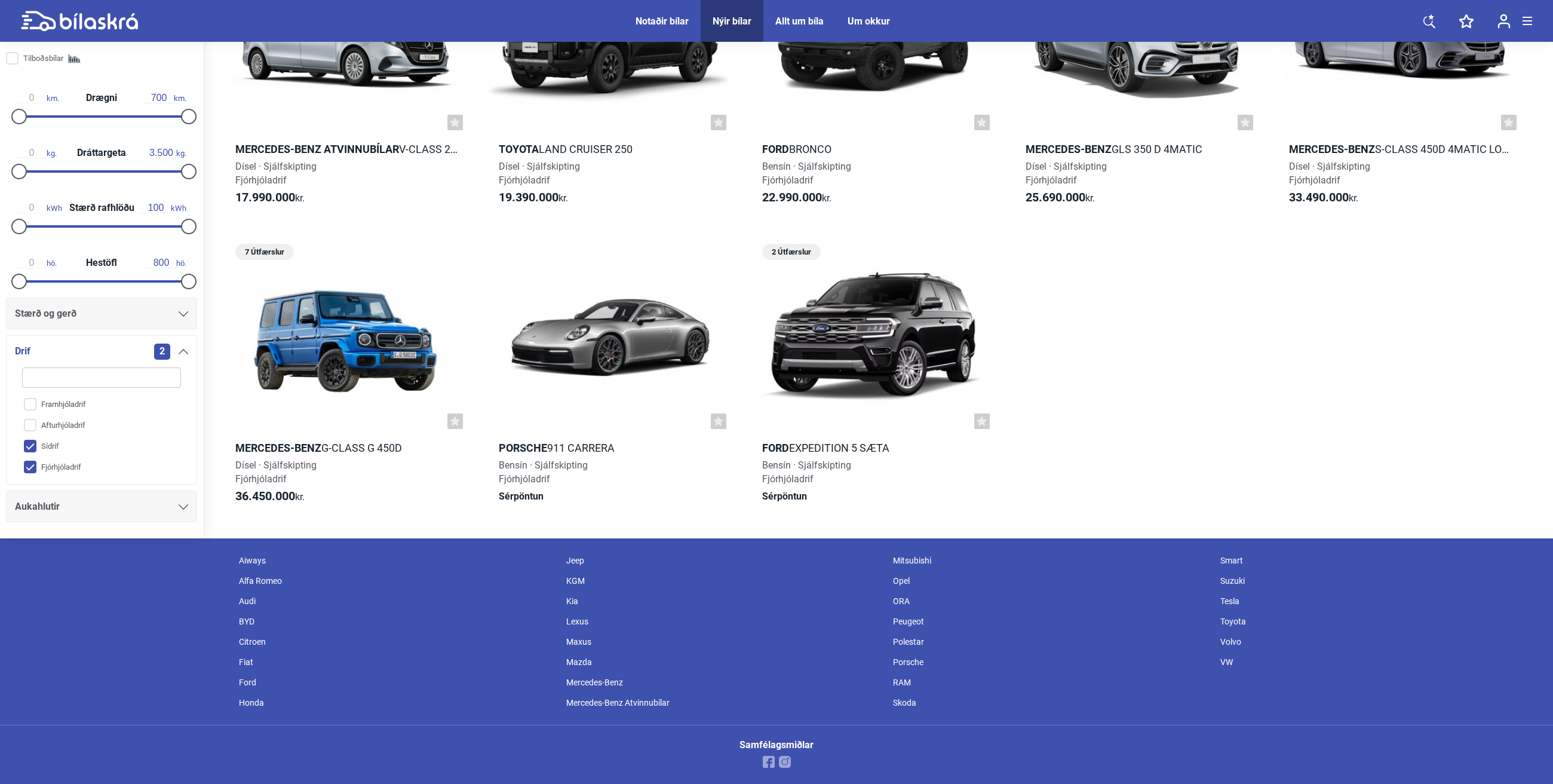
scroll to position [202, 0]
click at [31, 447] on input "Sídrif" at bounding box center [93, 442] width 160 height 21
checkbox input "false"
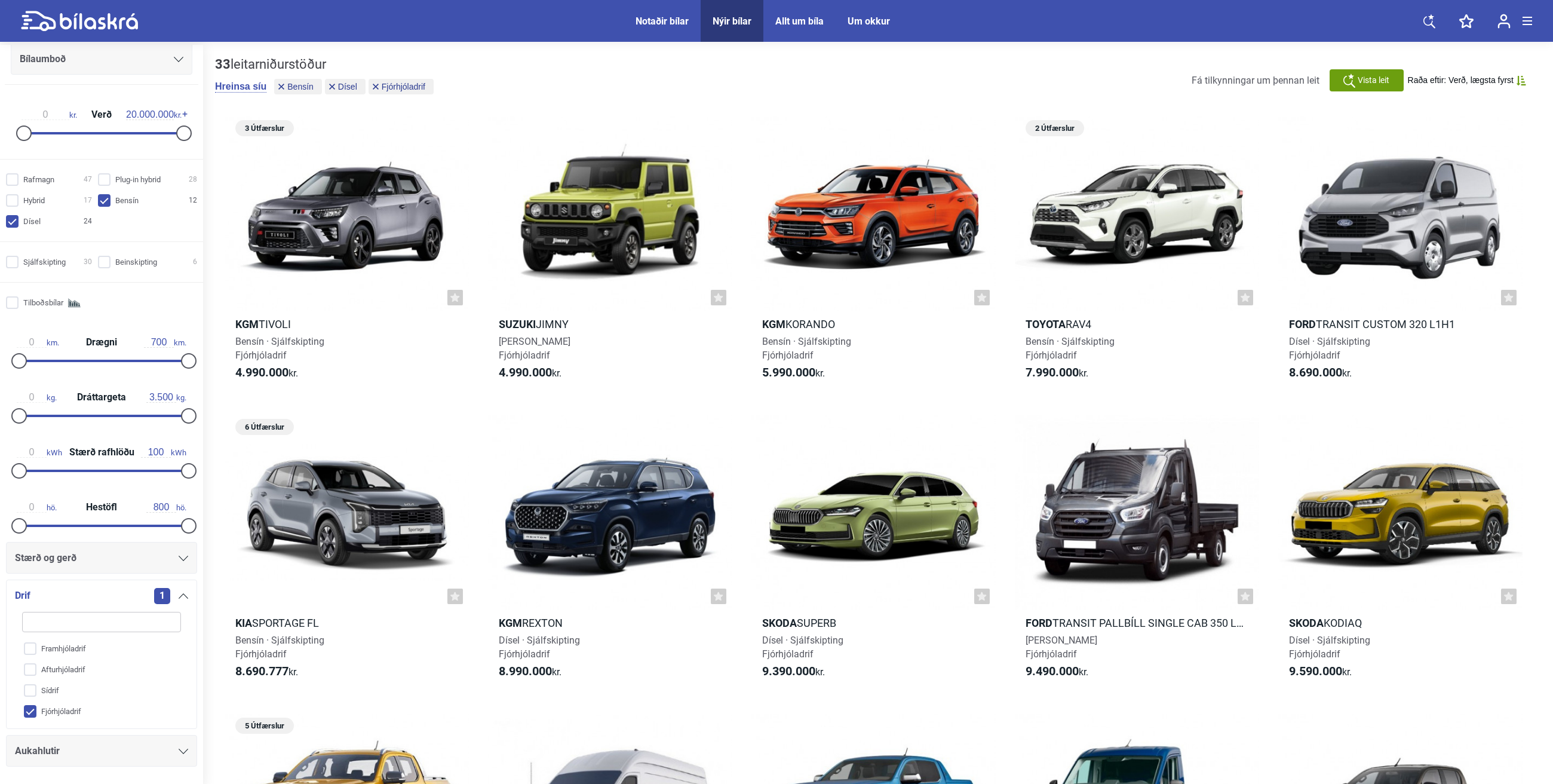
click at [28, 551] on input "Fjórhjóladrif" at bounding box center [93, 711] width 160 height 21
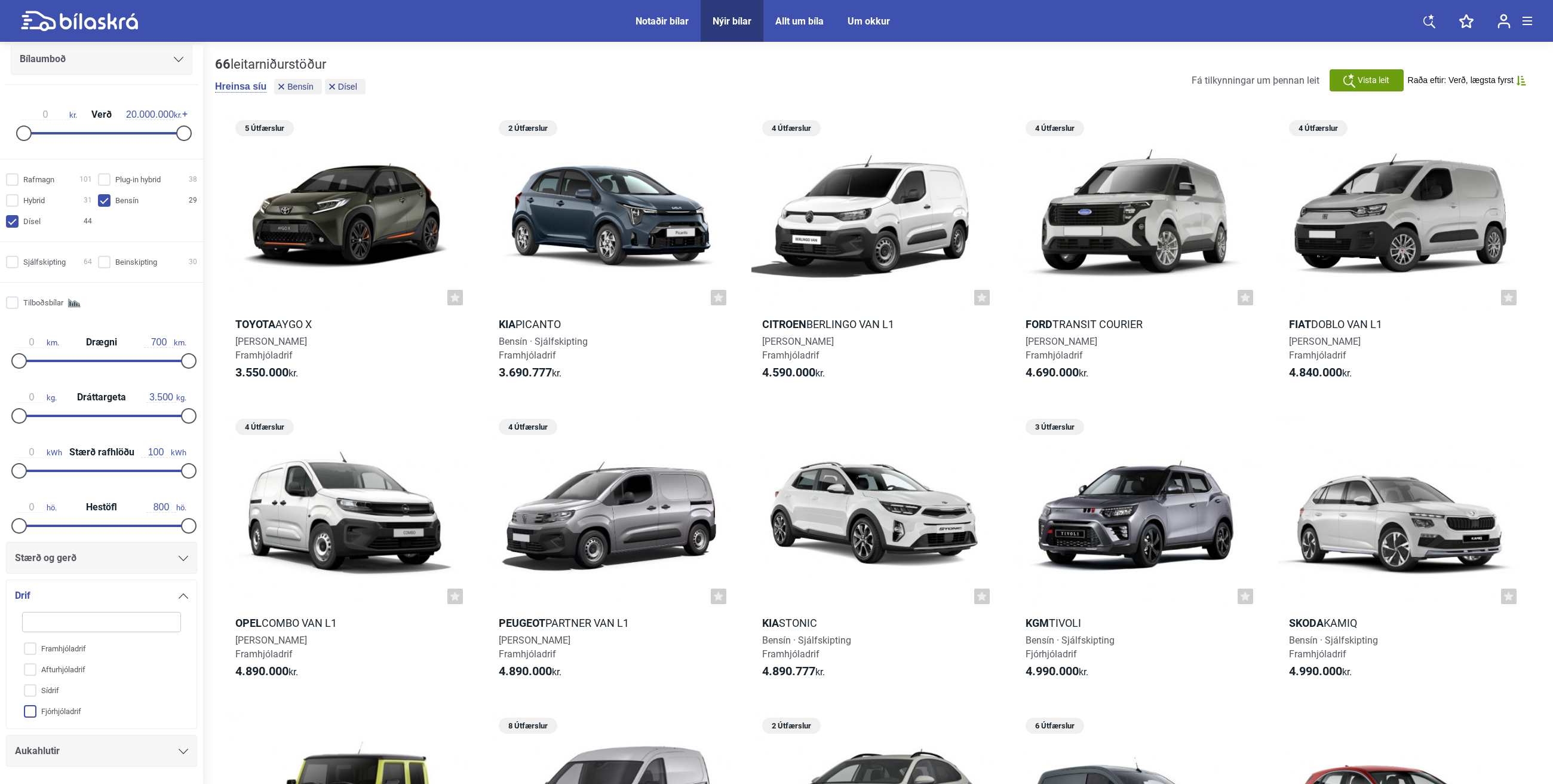
click at [33, 551] on input "Fjórhjóladrif" at bounding box center [93, 711] width 160 height 21
checkbox input "true"
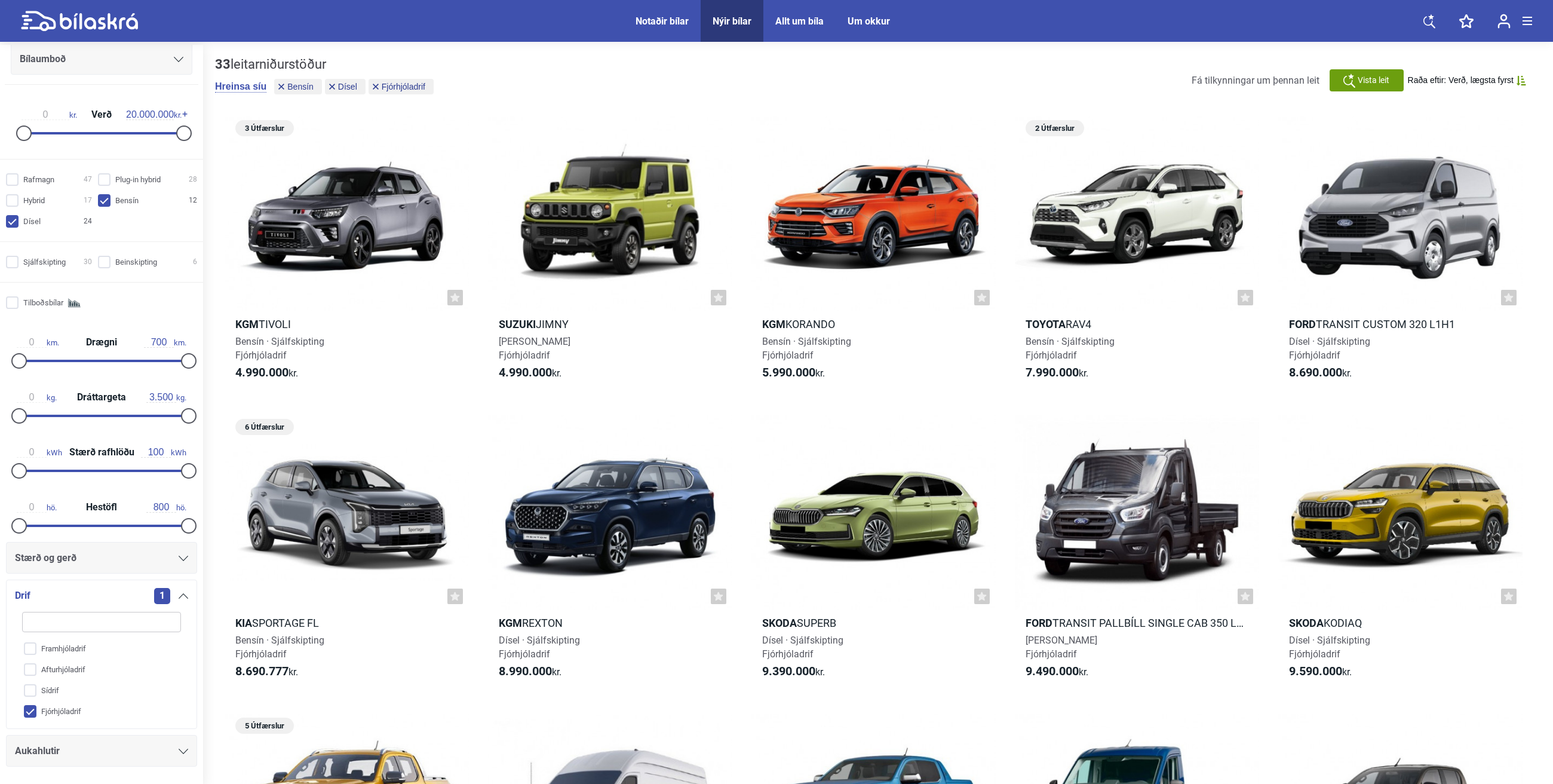
click at [18, 225] on input "Dísel 24" at bounding box center [50, 222] width 86 height 13
checkbox input "false"
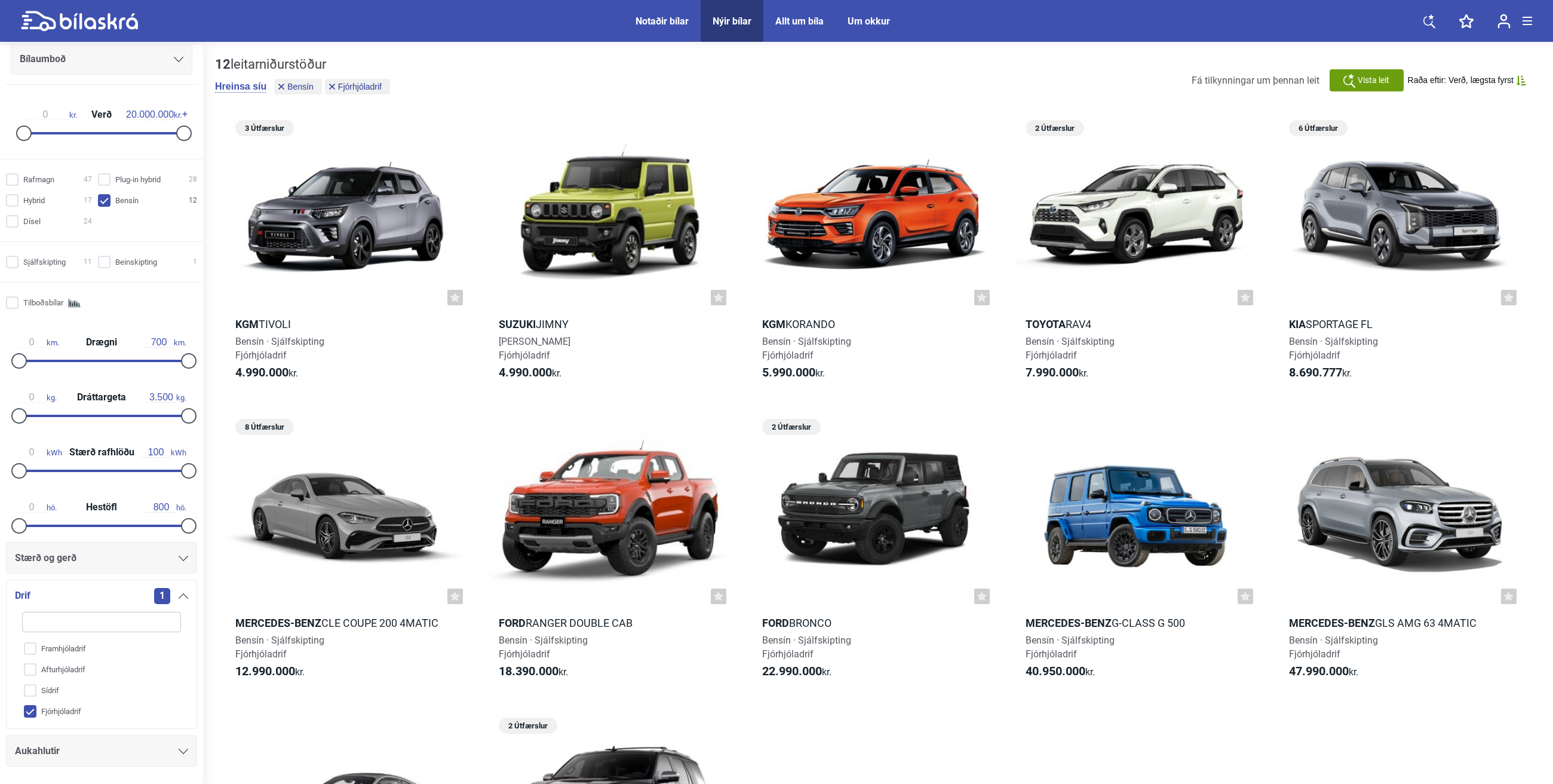
click at [101, 204] on input "Bensín 12" at bounding box center [149, 201] width 100 height 13
checkbox input "false"
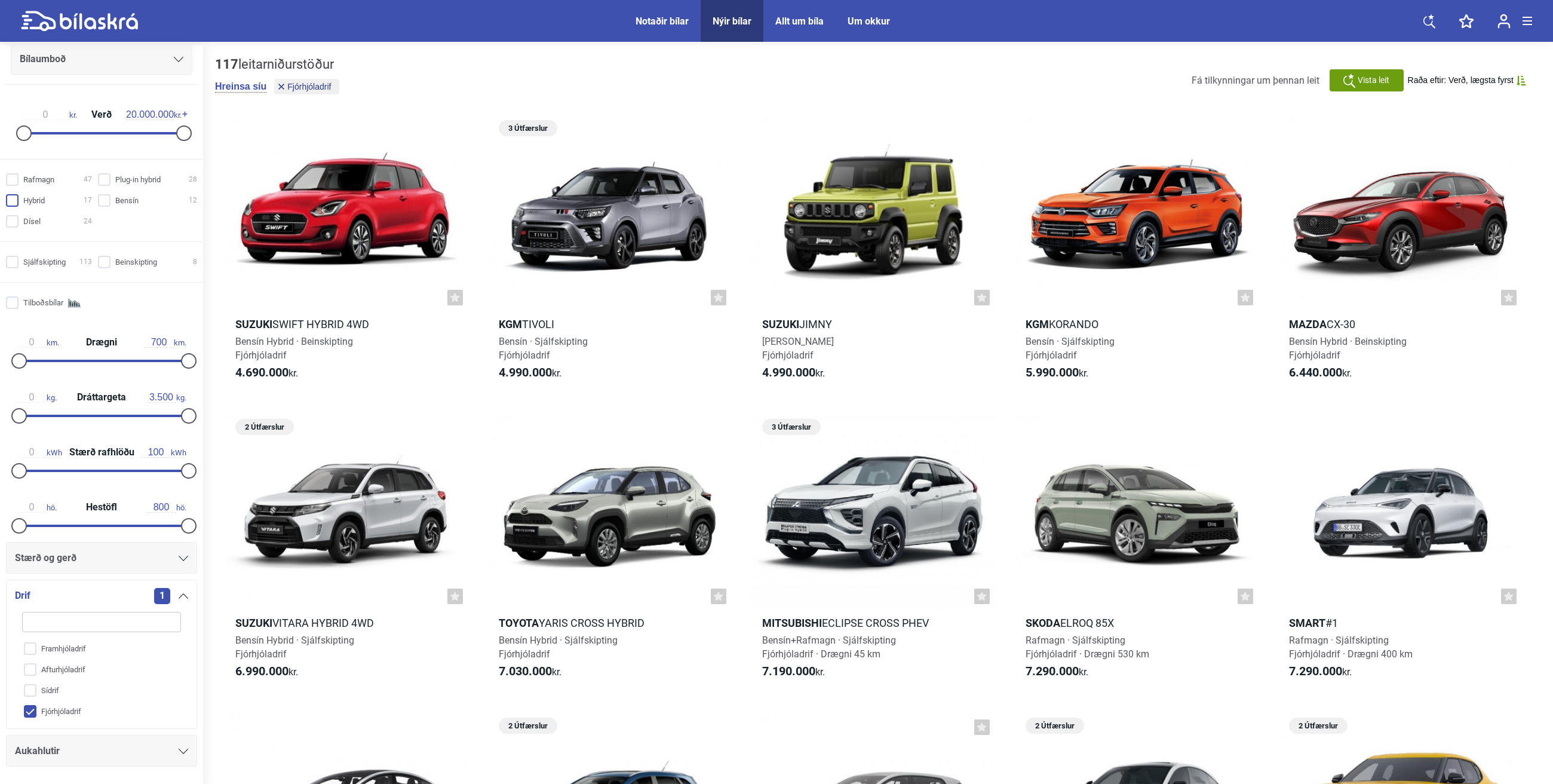
click at [18, 202] on input "Hybrid 17" at bounding box center [50, 201] width 86 height 13
checkbox input "true"
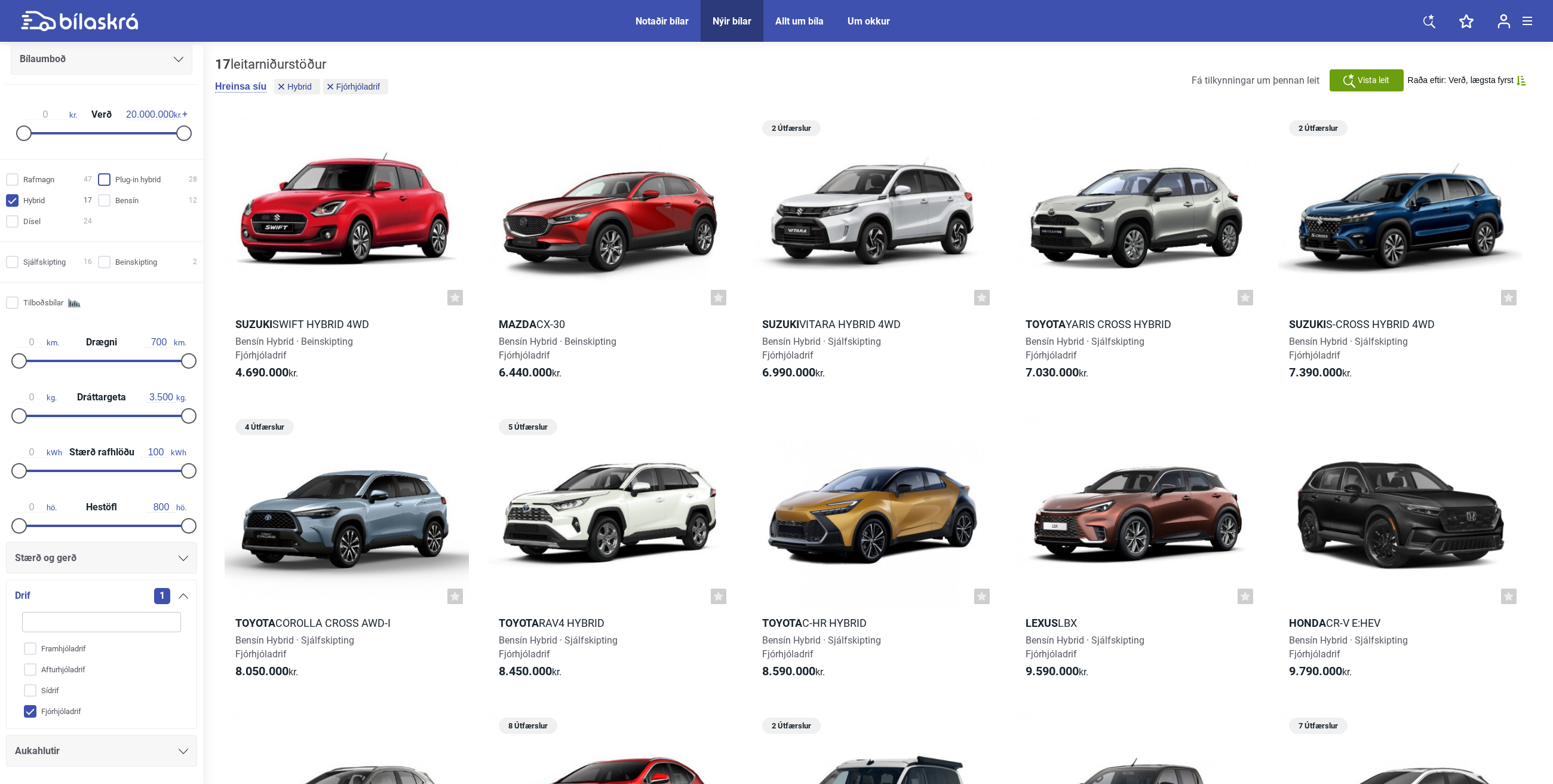
click at [105, 182] on input "Plug-in hybrid 28" at bounding box center [149, 180] width 100 height 13
checkbox input "true"
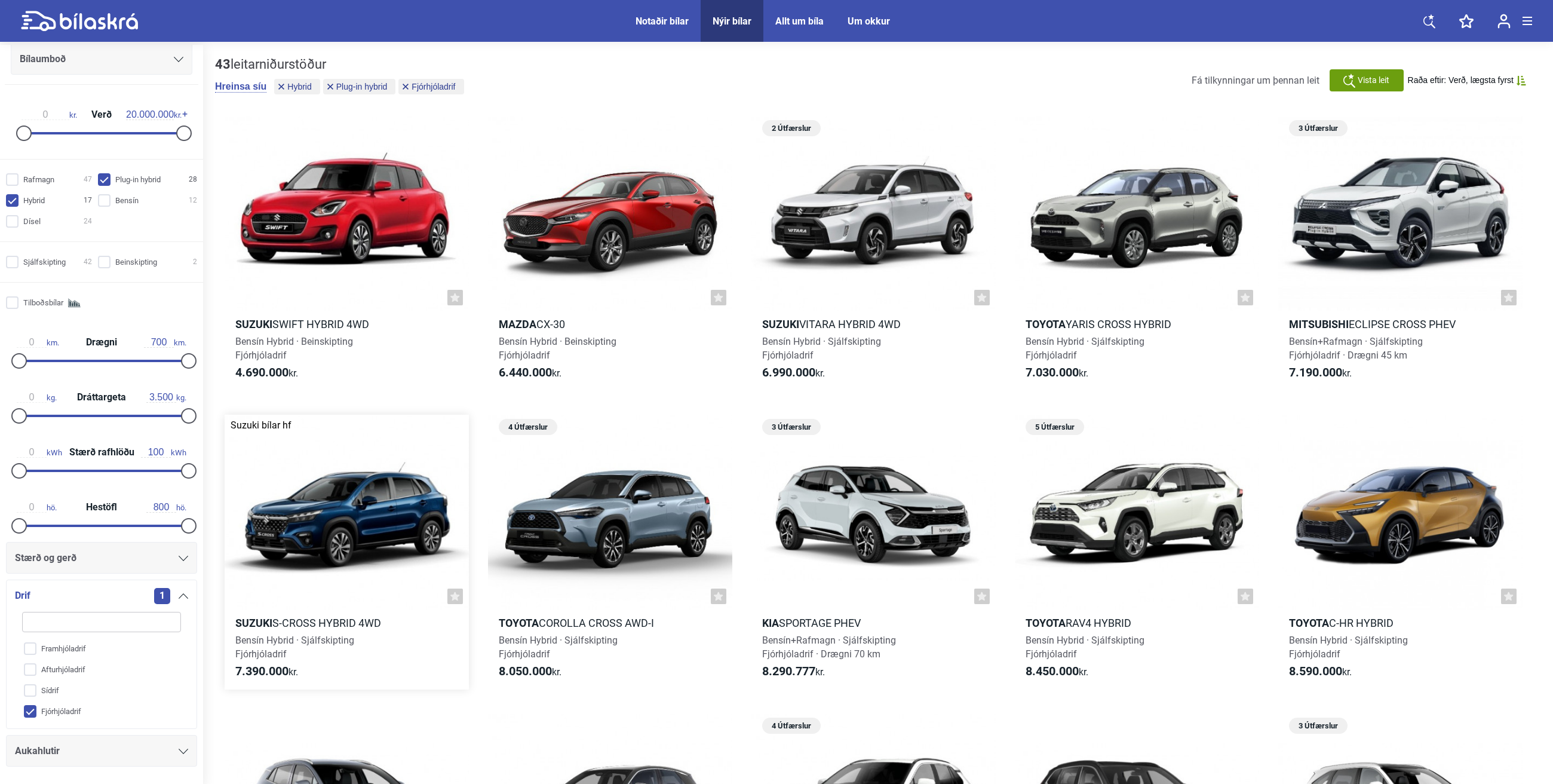
click at [317, 551] on h2 "Suzuki S-Cross Hybrid 4WD" at bounding box center [346, 623] width 244 height 13
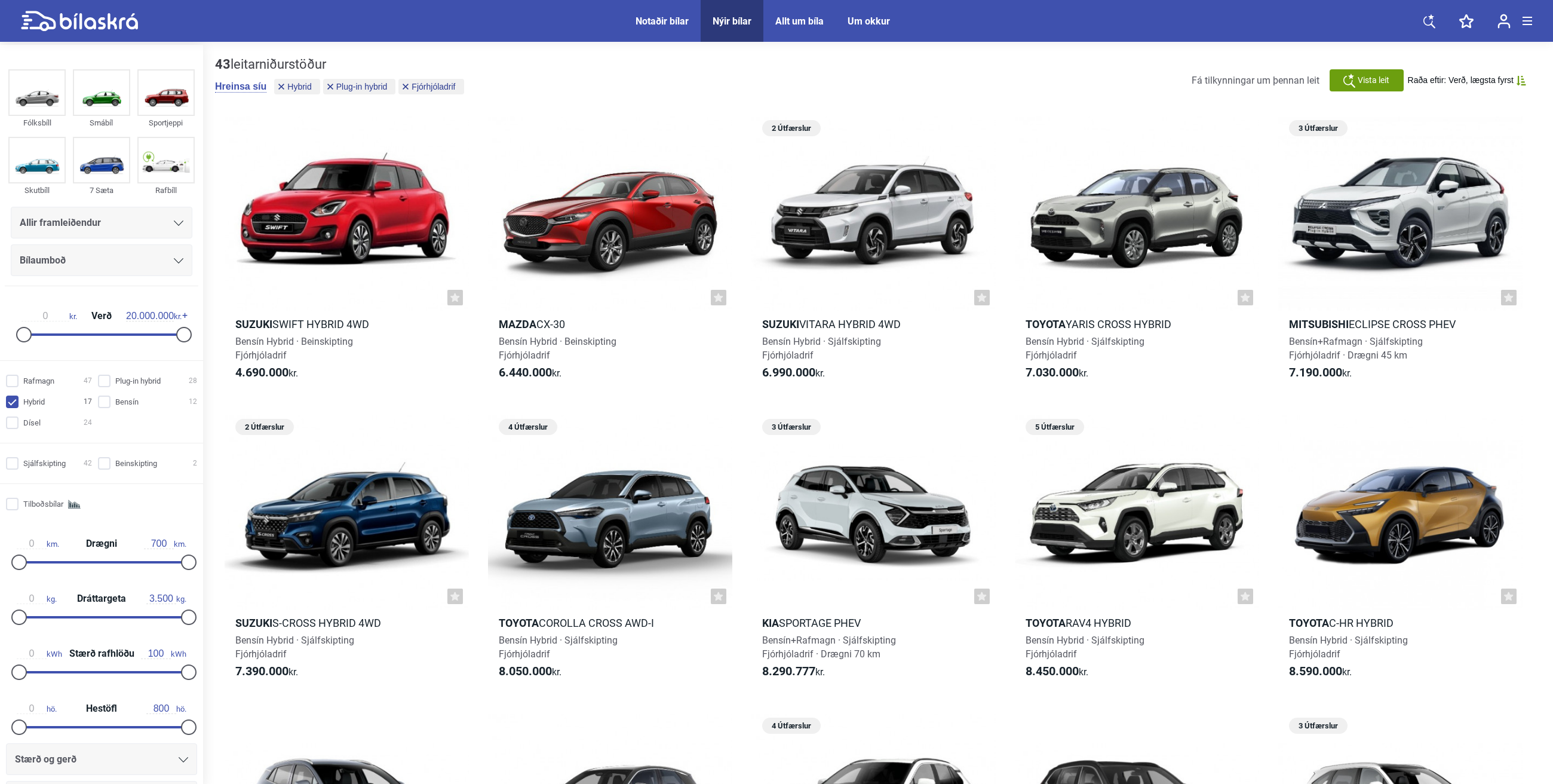
checkbox input "false"
